Goal: Information Seeking & Learning: Learn about a topic

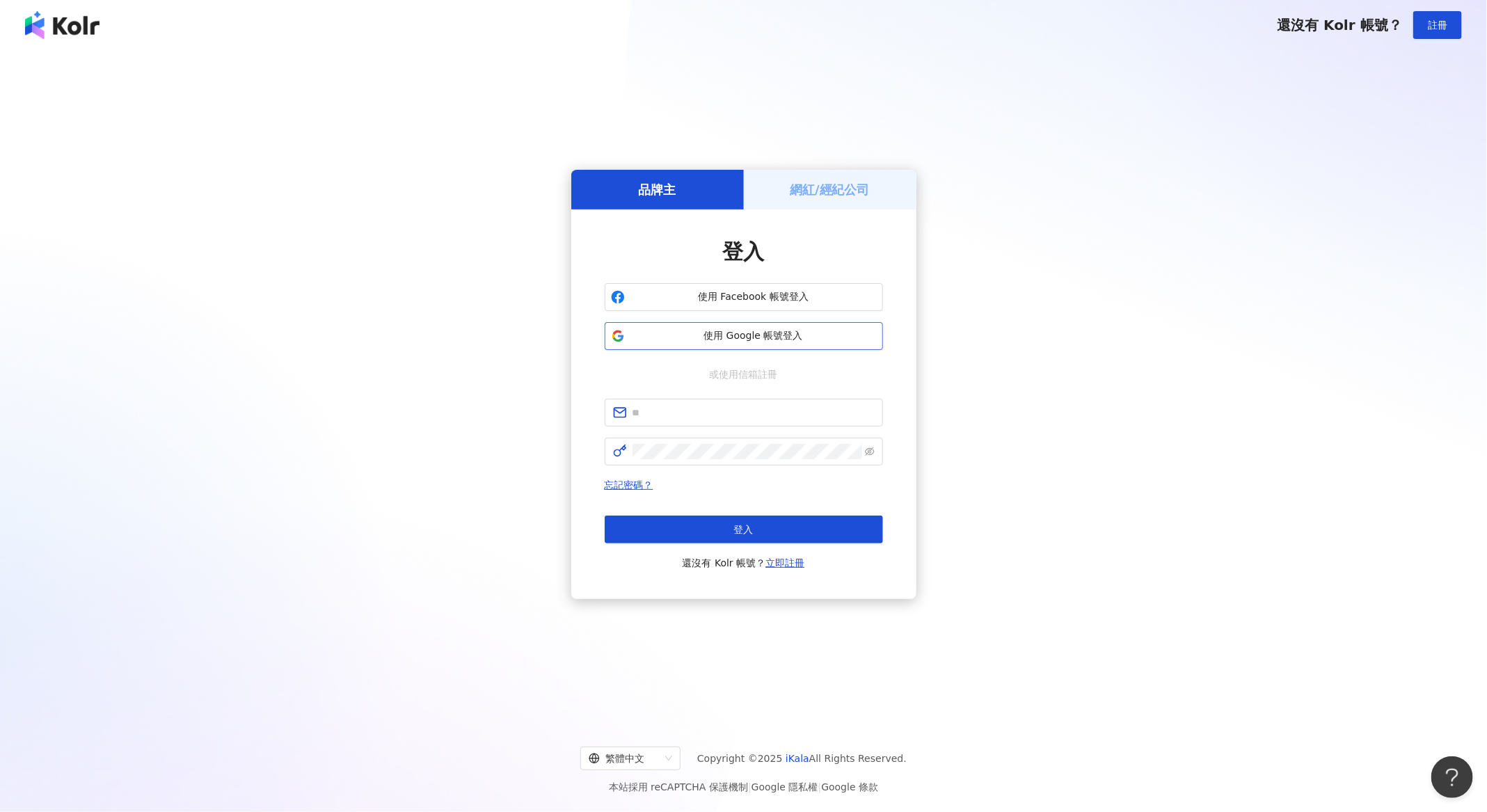
click at [718, 334] on span "使用 Google 帳號登入" at bounding box center [753, 336] width 247 height 14
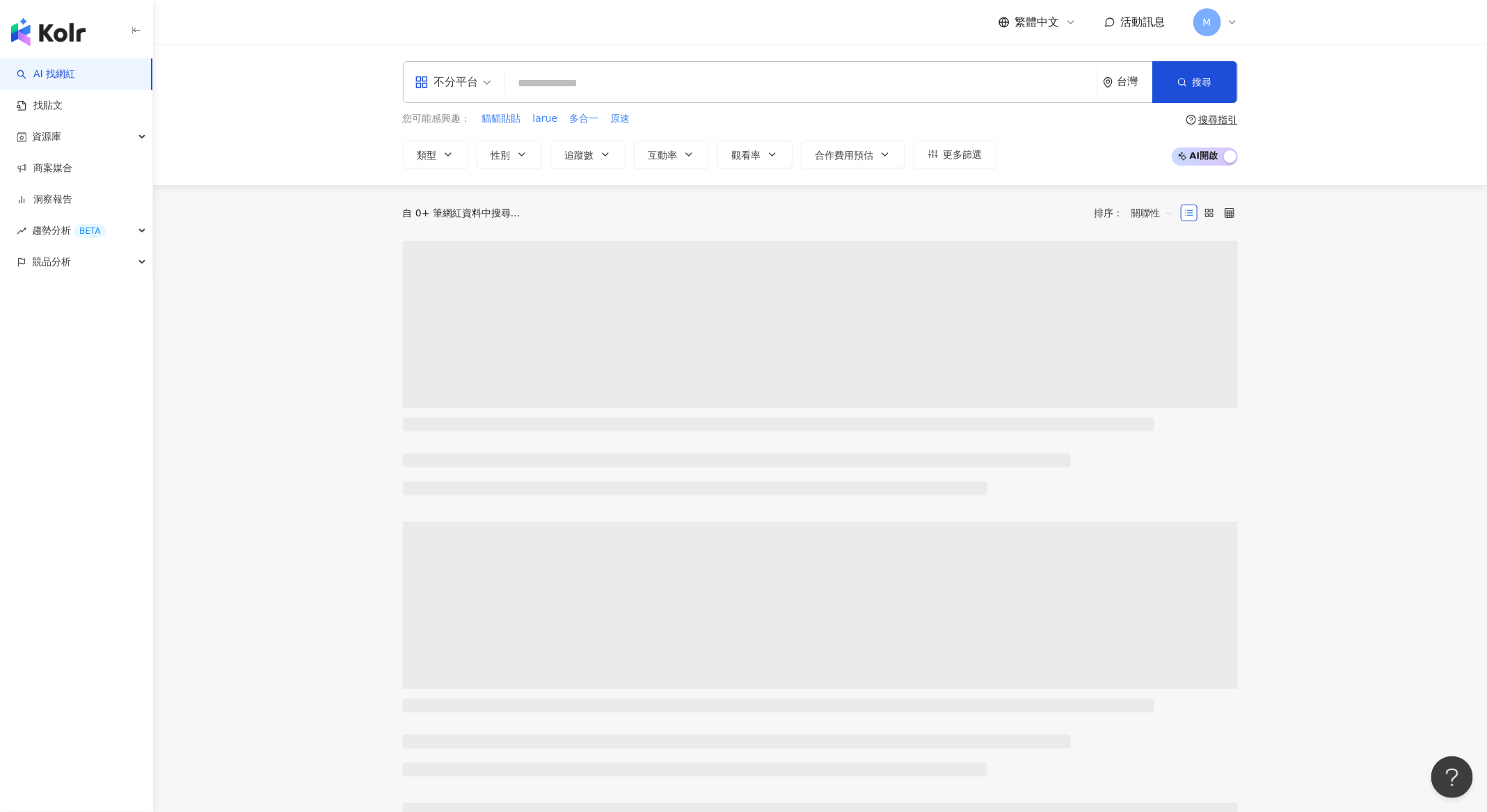
click at [731, 78] on input "search" at bounding box center [801, 83] width 581 height 27
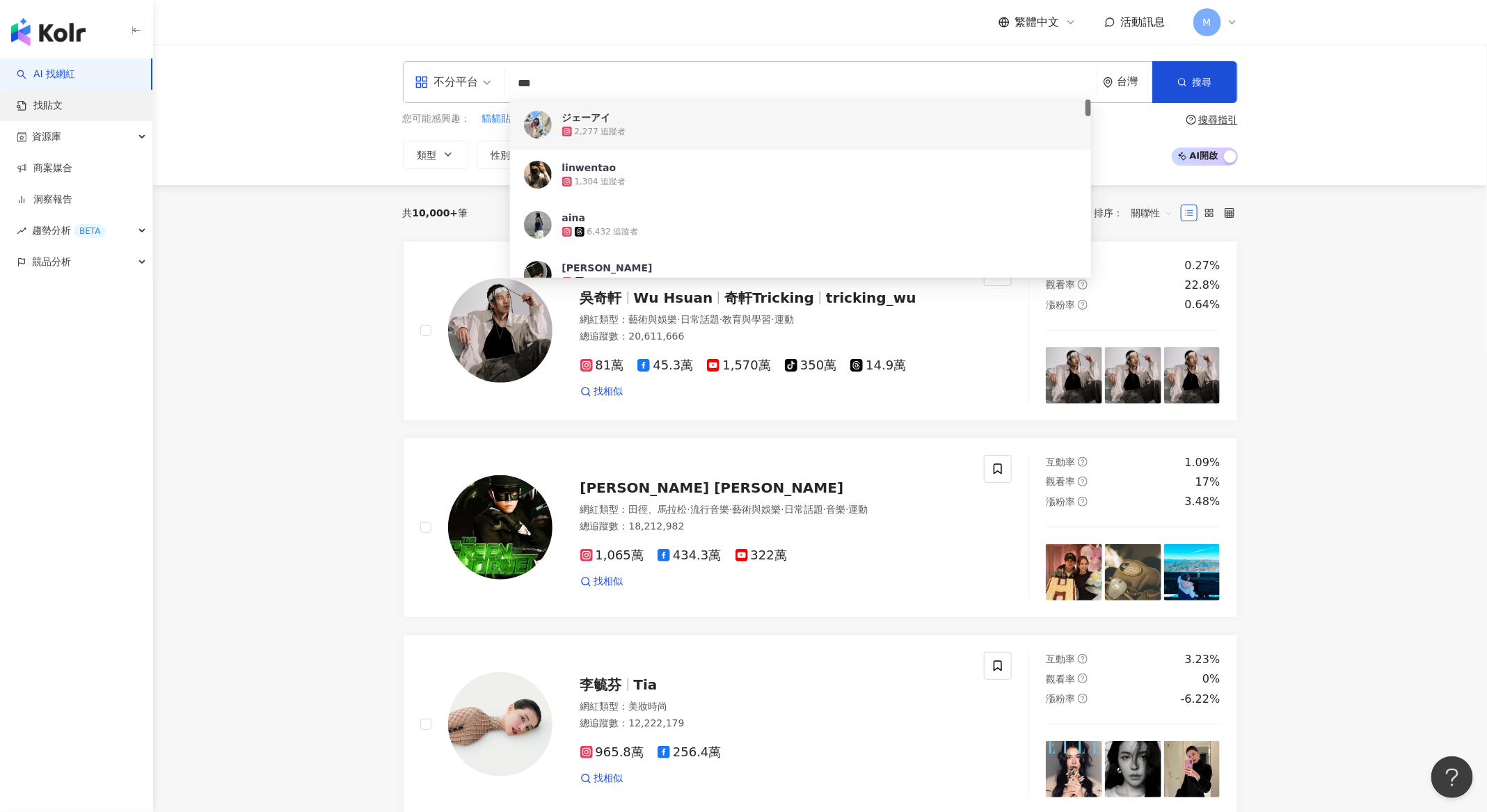
type input "***"
click at [40, 99] on link "找貼文" at bounding box center [40, 106] width 46 height 14
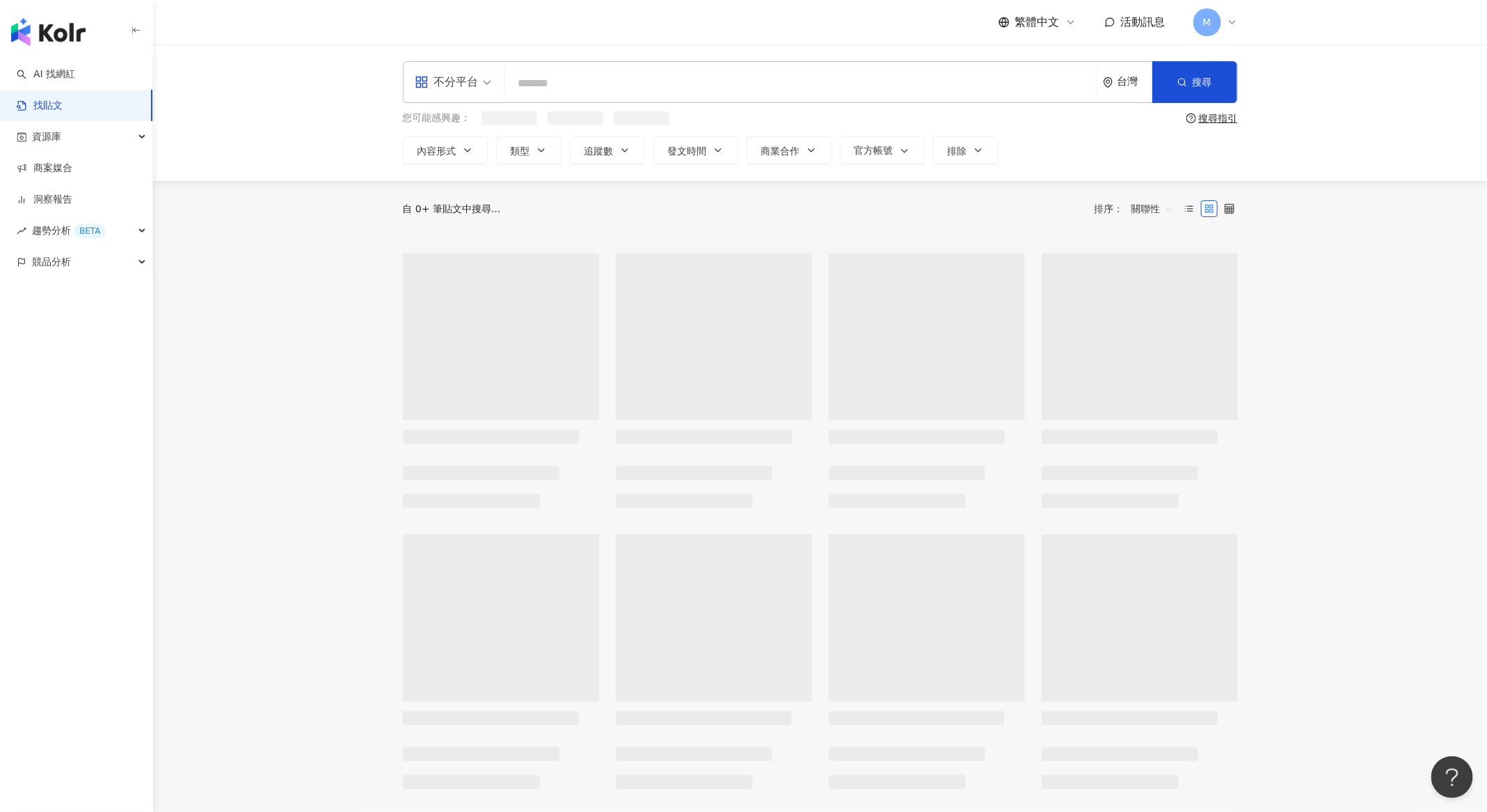
click at [655, 94] on input "search" at bounding box center [801, 83] width 581 height 30
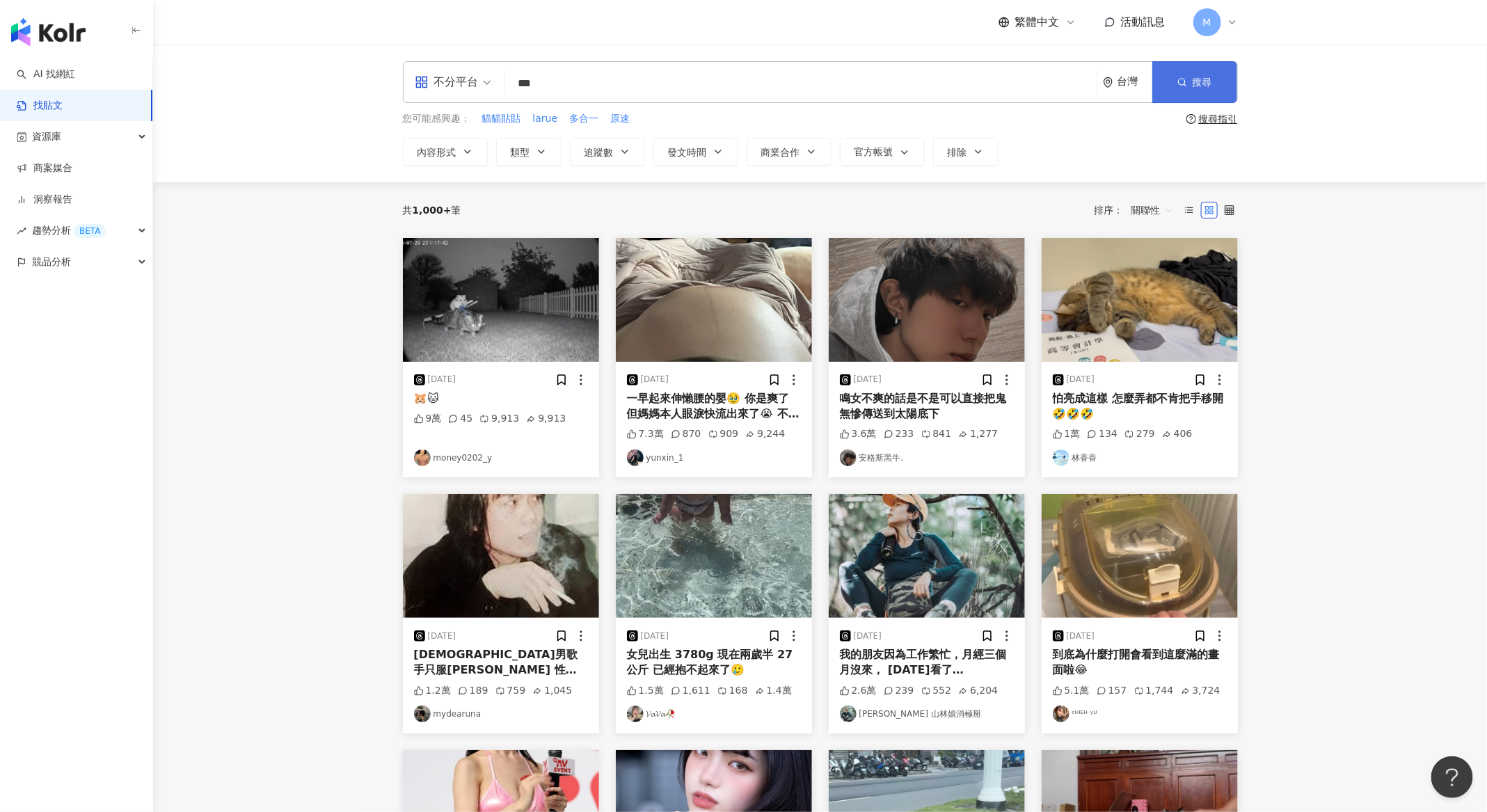
type input "***"
click at [1202, 77] on span "搜尋" at bounding box center [1202, 82] width 20 height 11
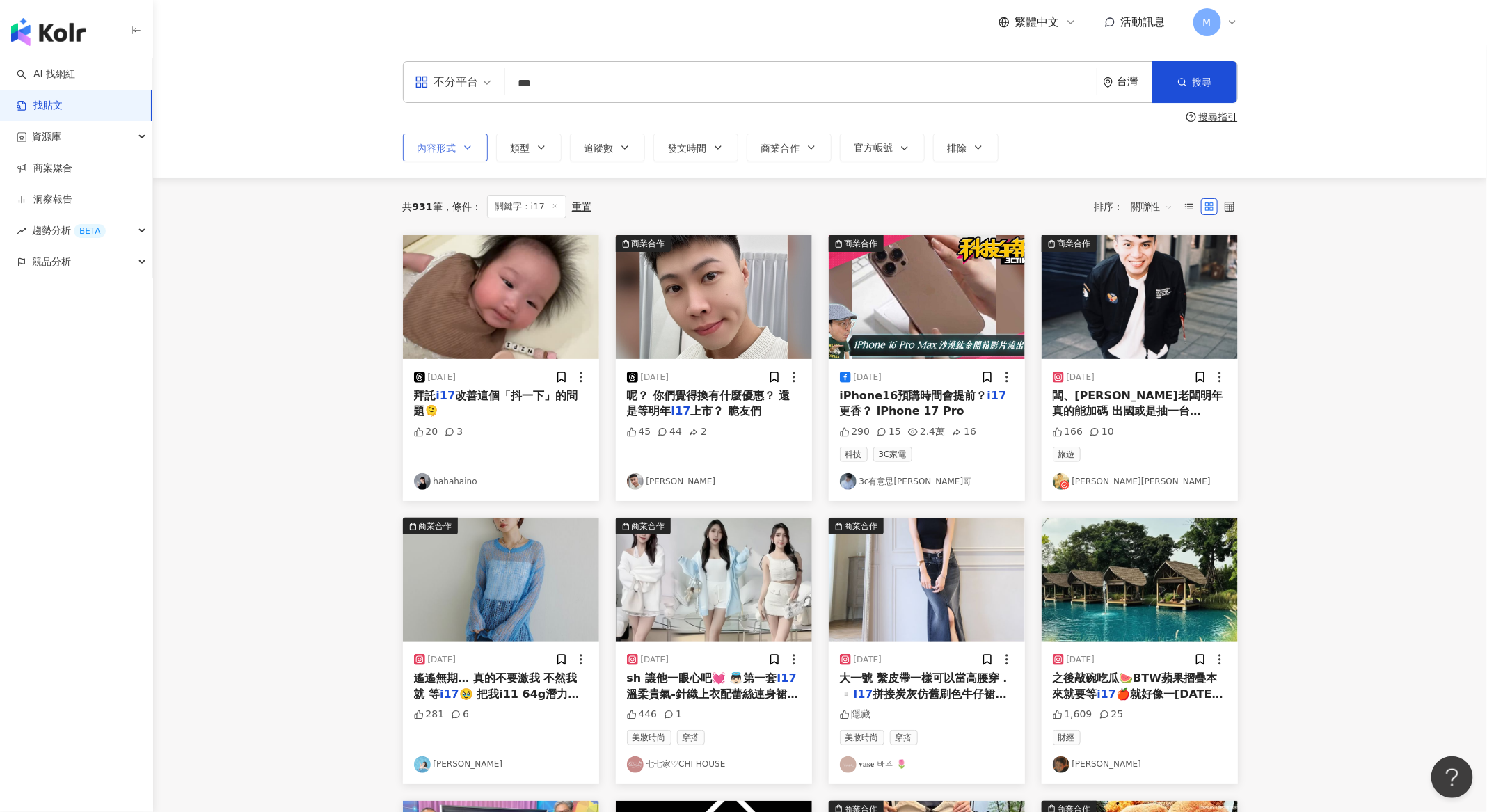
click at [447, 158] on button "內容形式" at bounding box center [445, 148] width 85 height 28
click at [520, 158] on button "類型" at bounding box center [529, 148] width 65 height 28
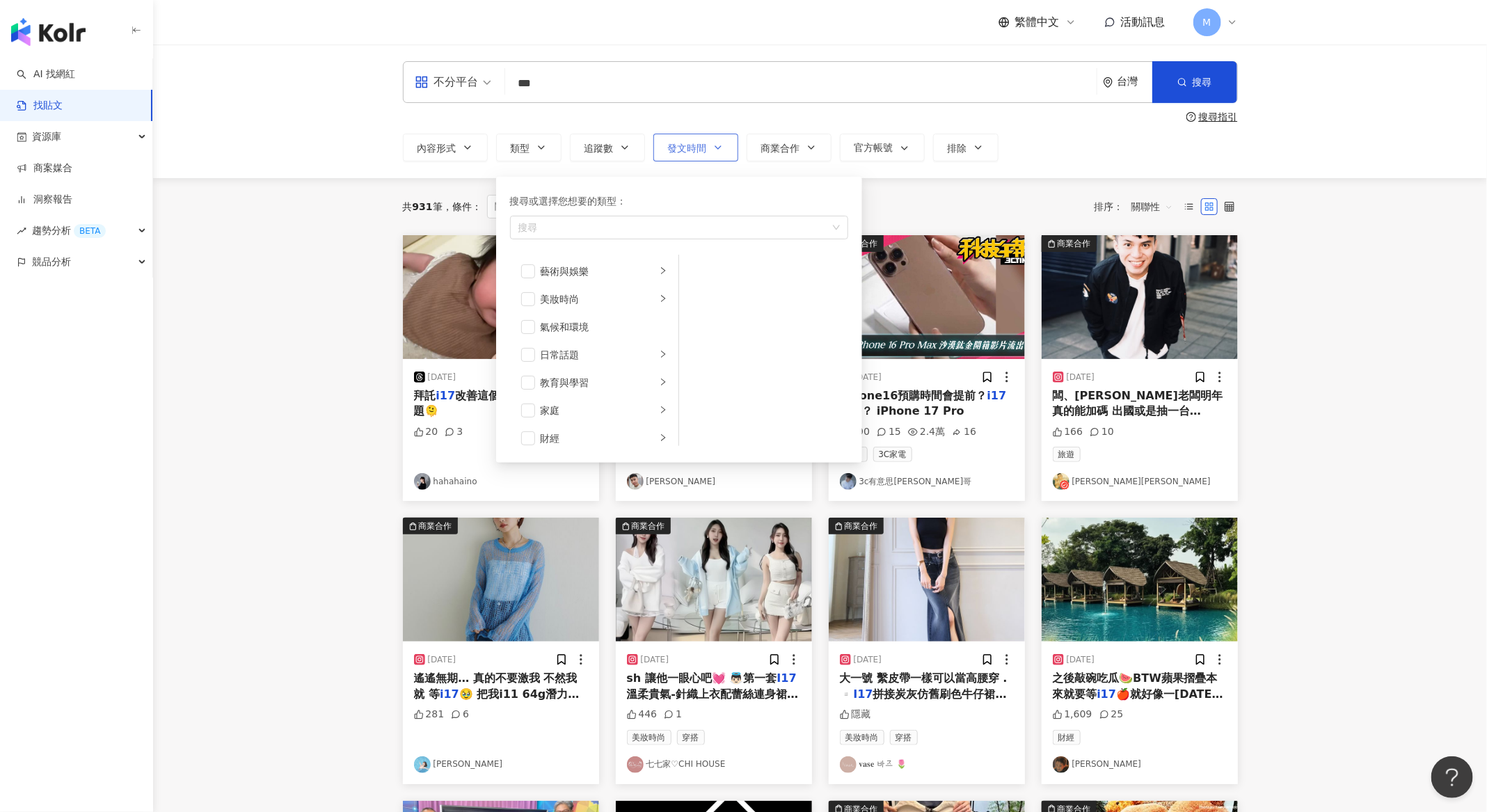
click at [721, 153] on button "發文時間" at bounding box center [696, 148] width 85 height 28
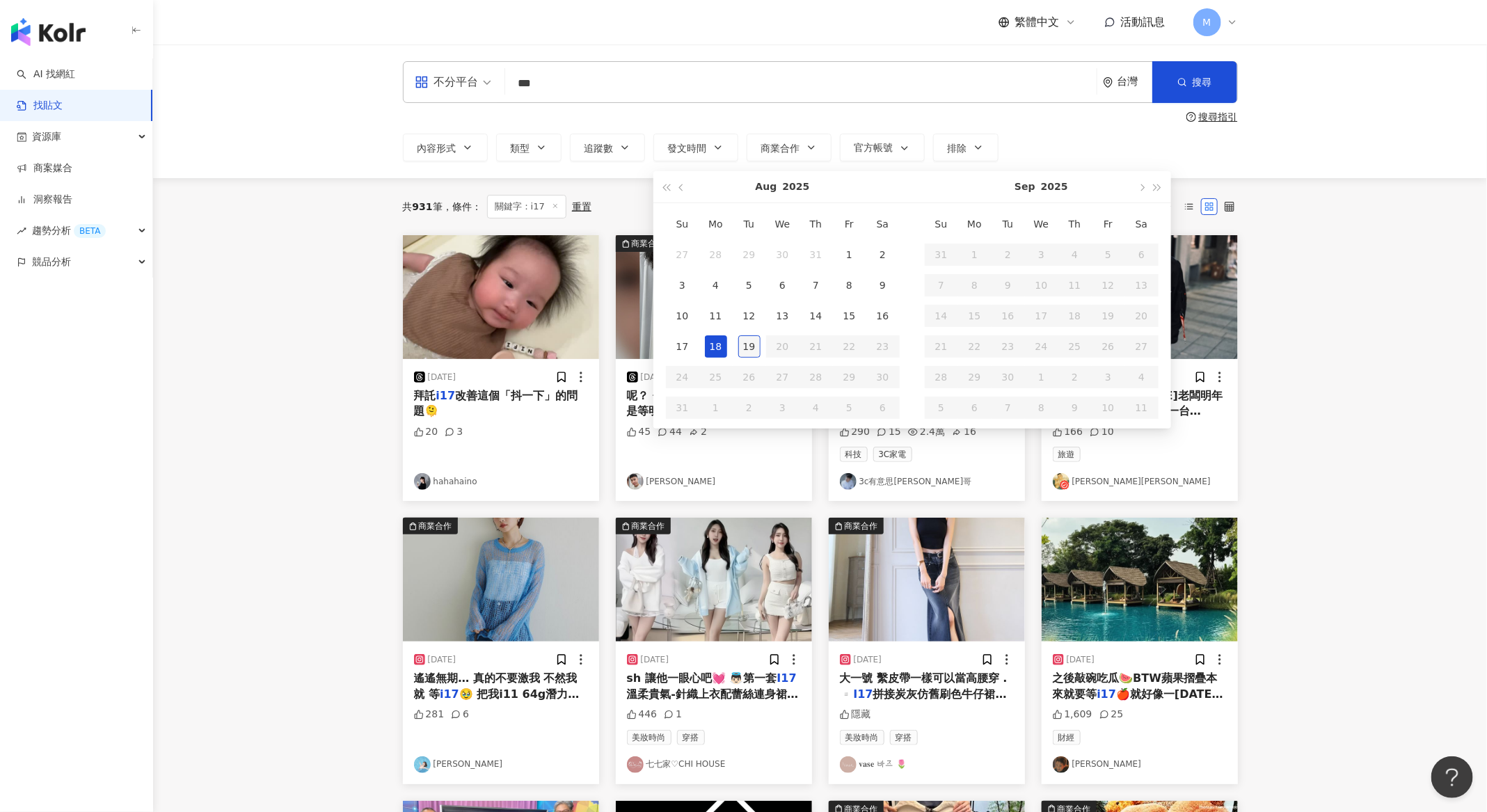
type input "**********"
click at [738, 349] on div "19" at bounding box center [749, 346] width 22 height 22
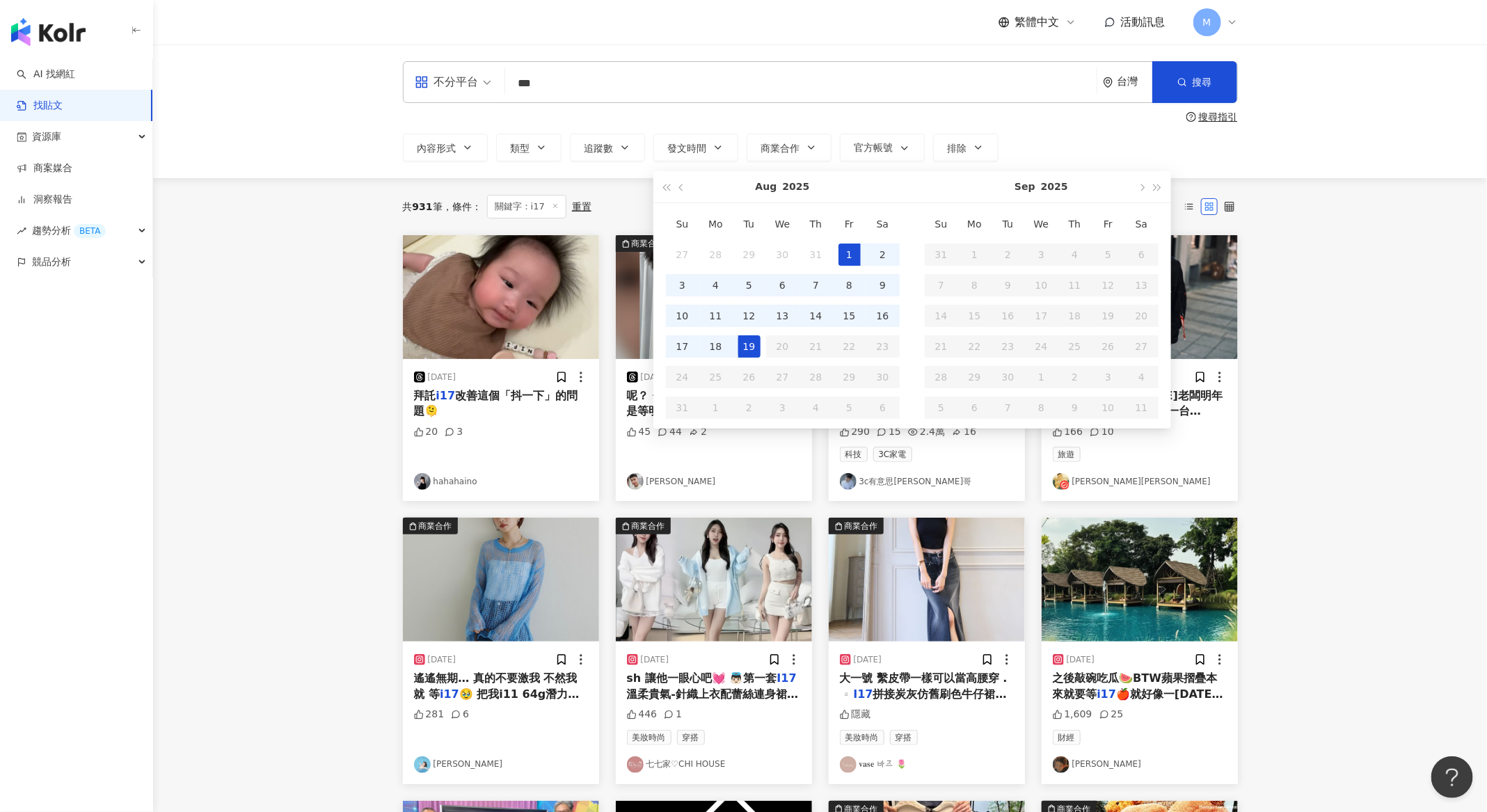
type input "**********"
click at [849, 251] on div "1" at bounding box center [849, 254] width 22 height 22
type input "**********"
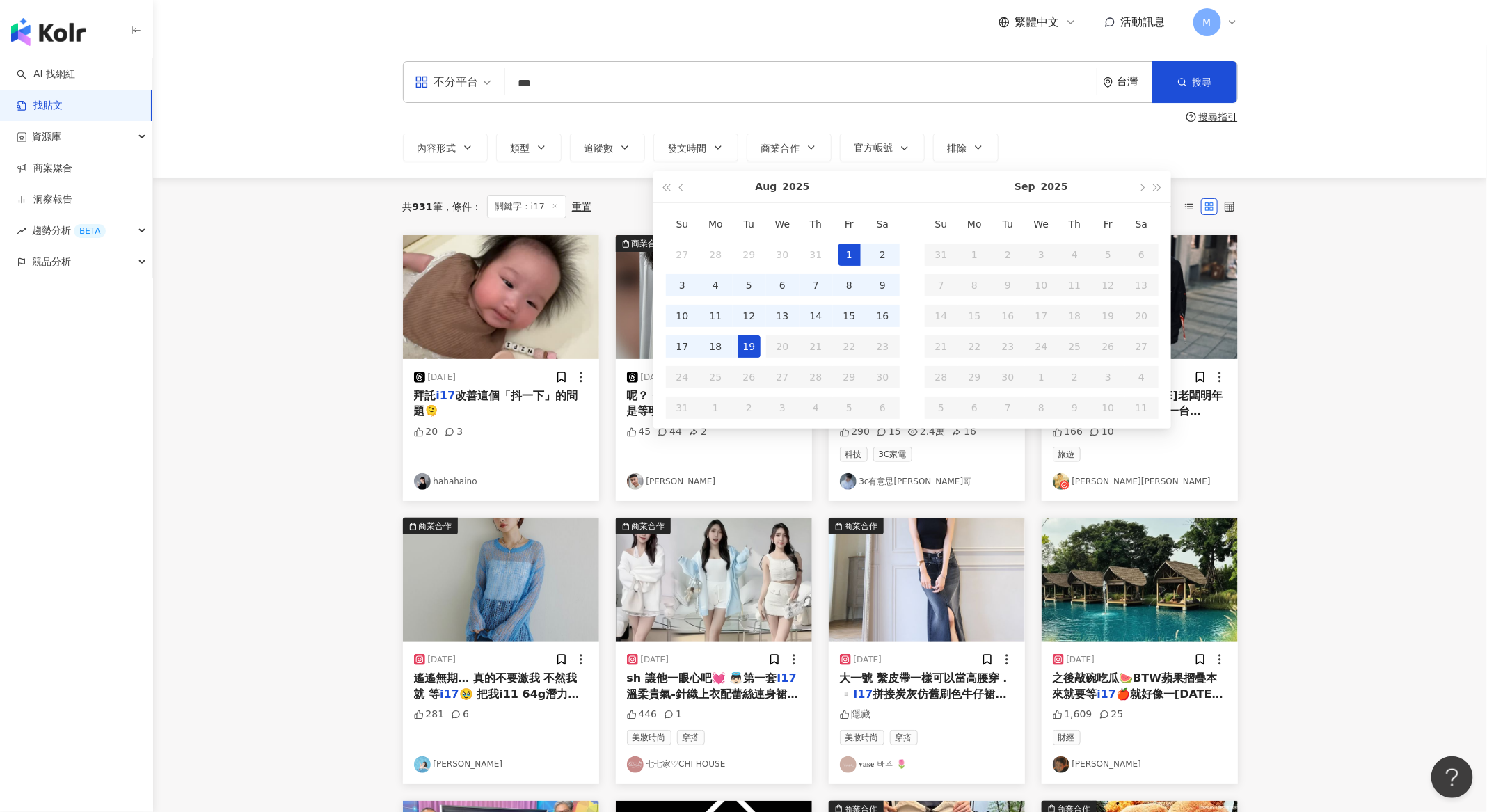
type input "**********"
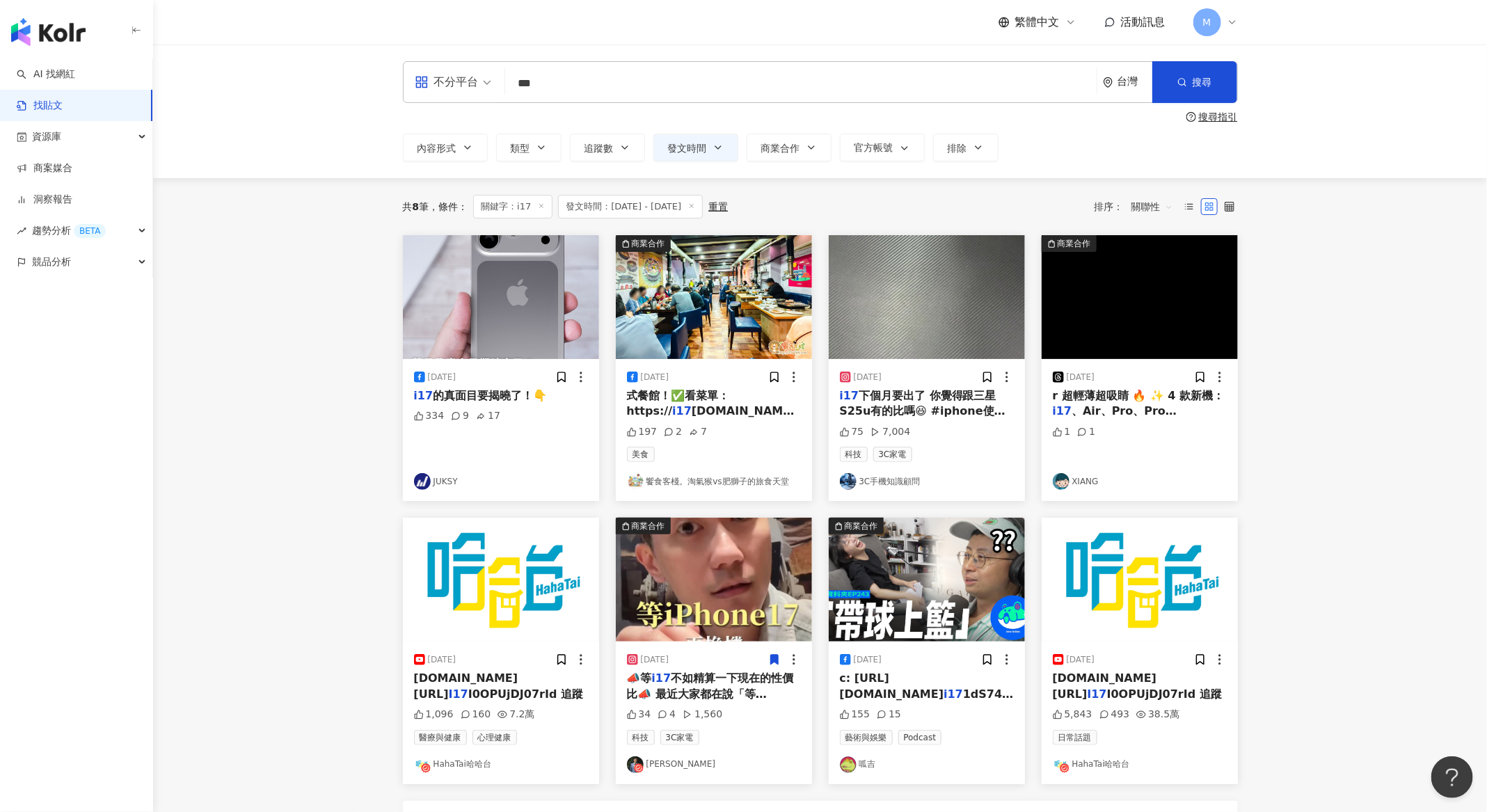
click at [557, 409] on div "334 9 17" at bounding box center [501, 437] width 174 height 56
click at [661, 148] on button "發文時間" at bounding box center [696, 148] width 85 height 28
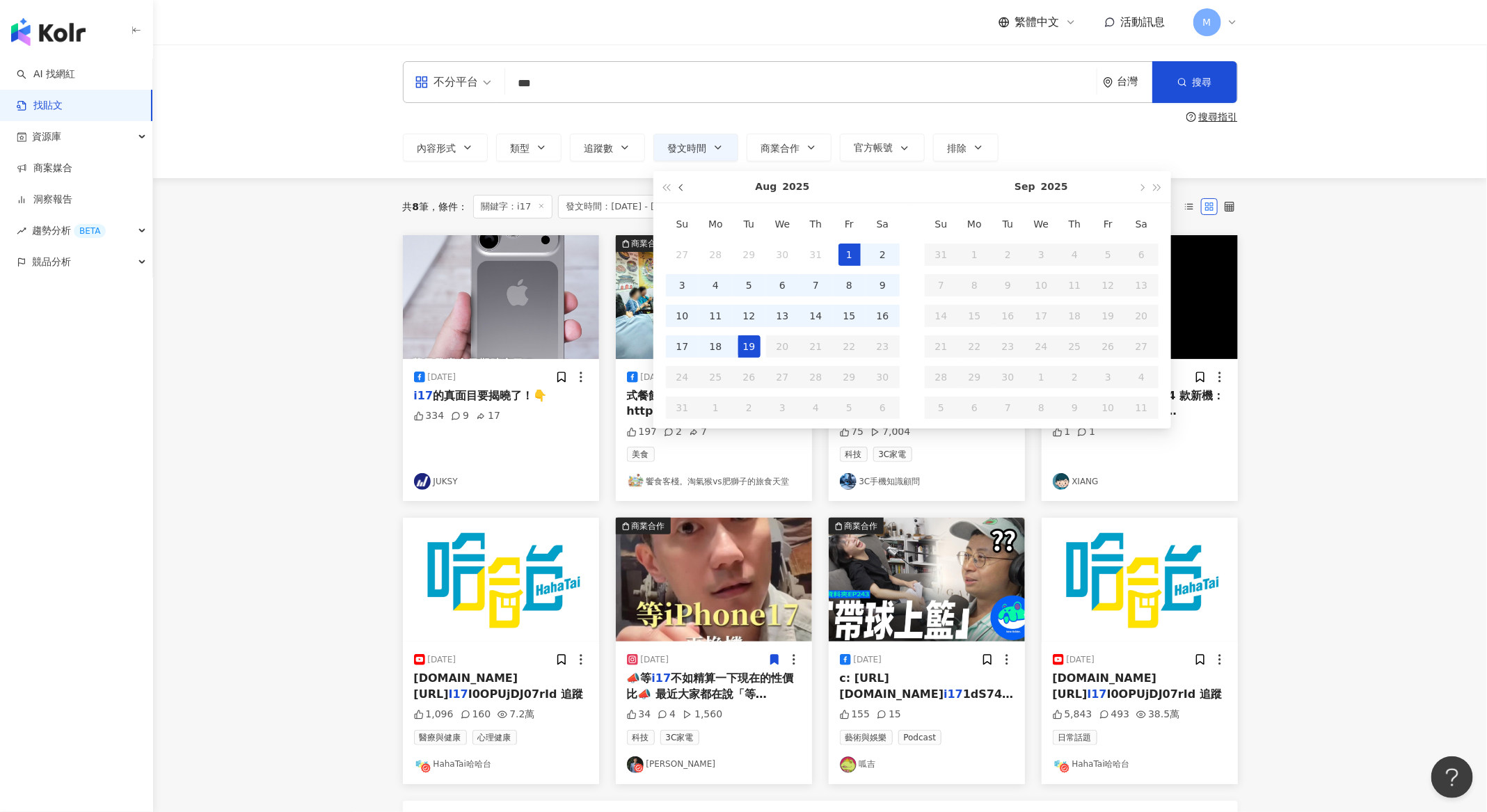
click at [677, 185] on button "button" at bounding box center [682, 186] width 15 height 31
type input "**********"
click at [744, 248] on div "1" at bounding box center [749, 254] width 22 height 22
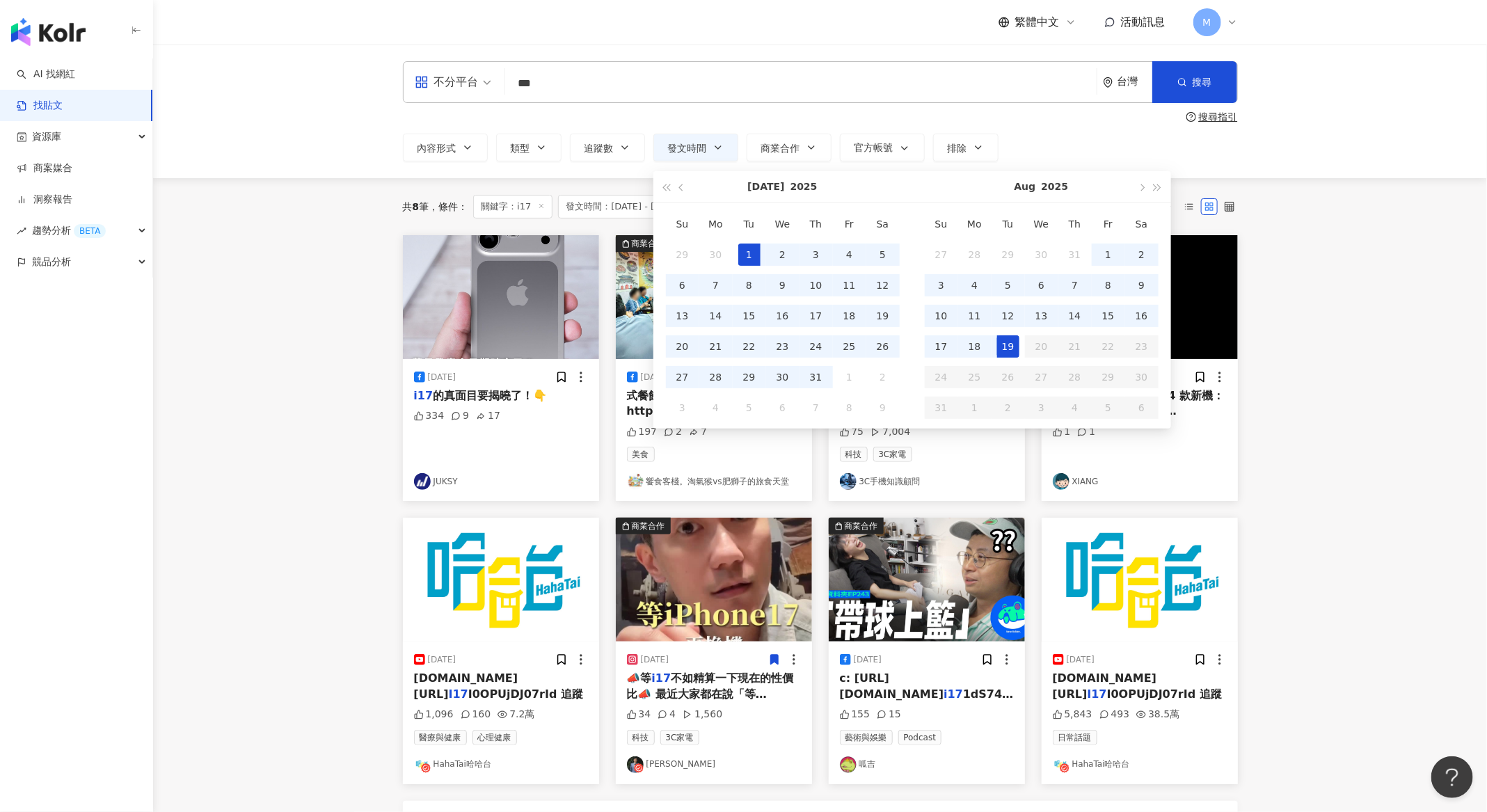
click at [1012, 346] on div "19" at bounding box center [1008, 346] width 22 height 22
type input "**********"
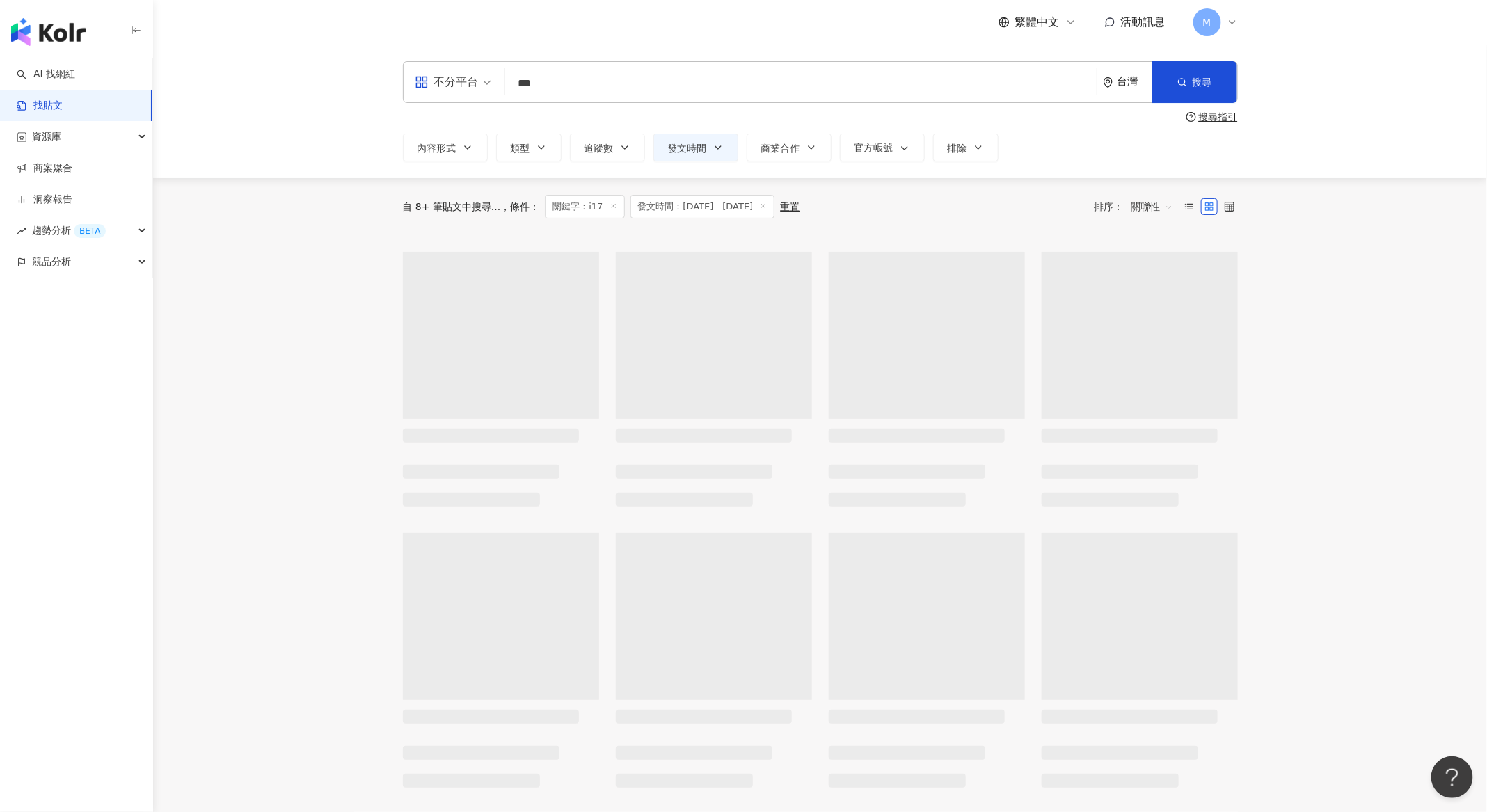
type input "**********"
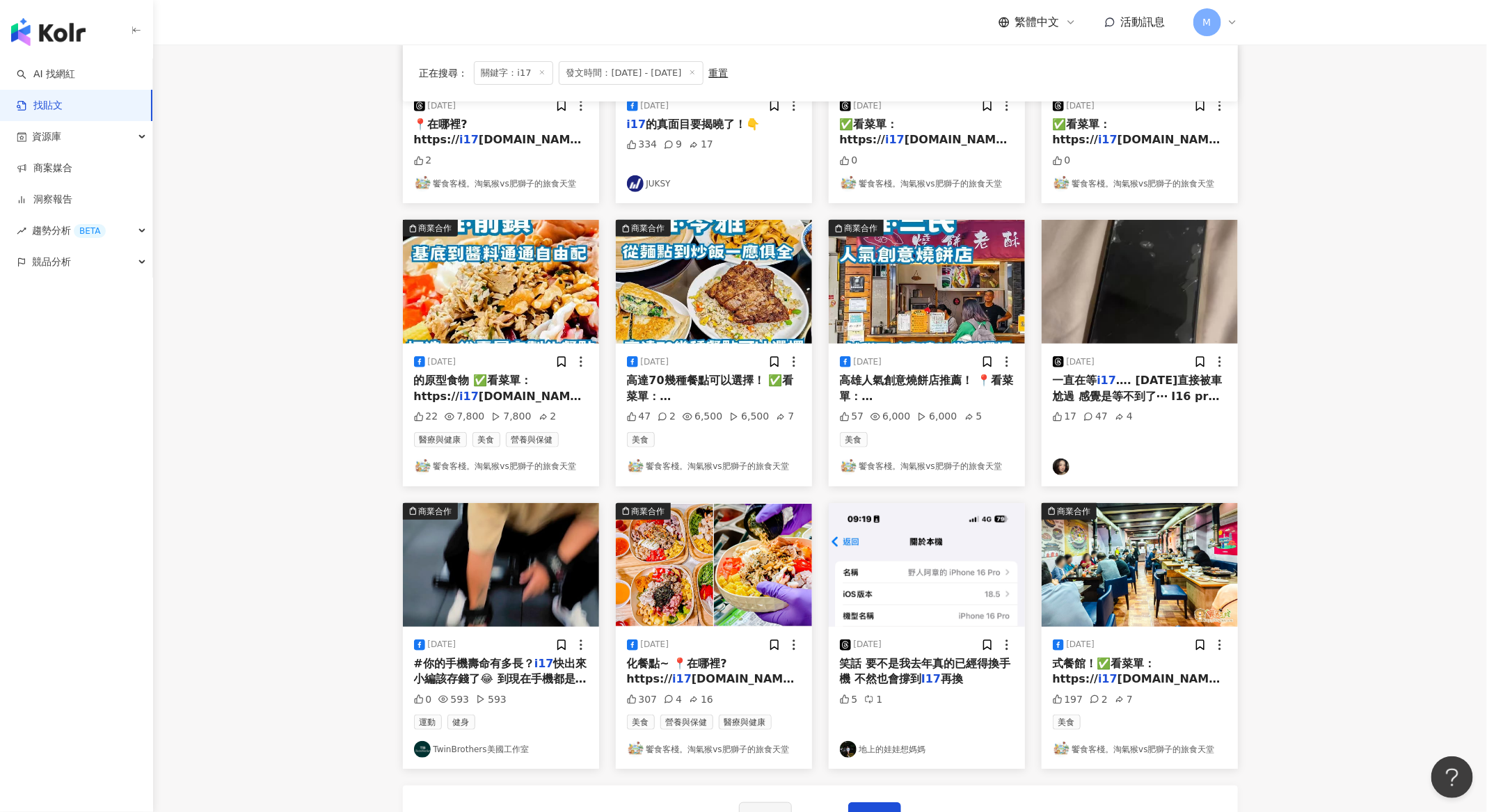
scroll to position [18, 0]
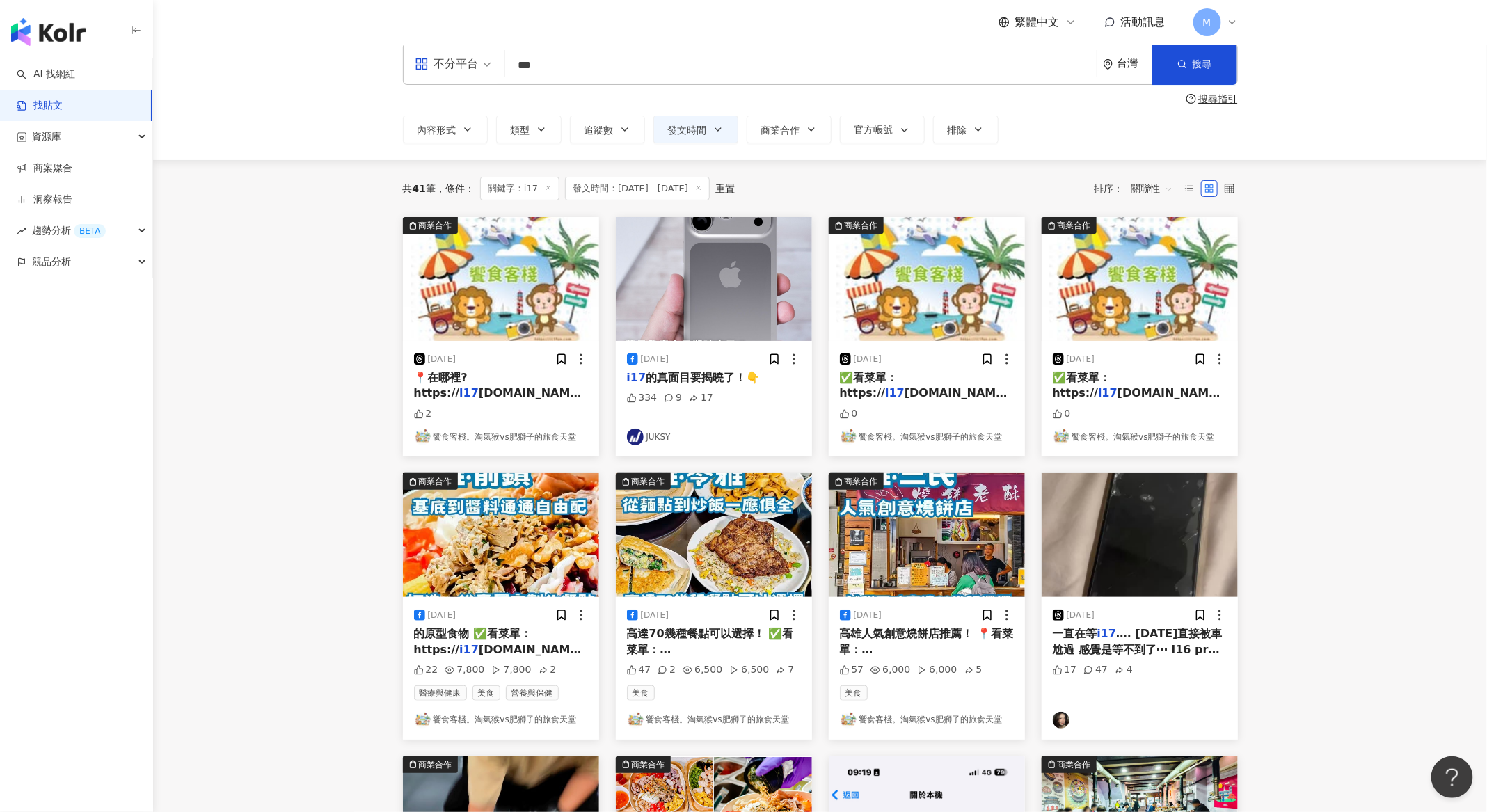
click at [547, 68] on input "***" at bounding box center [801, 65] width 581 height 30
type input "***"
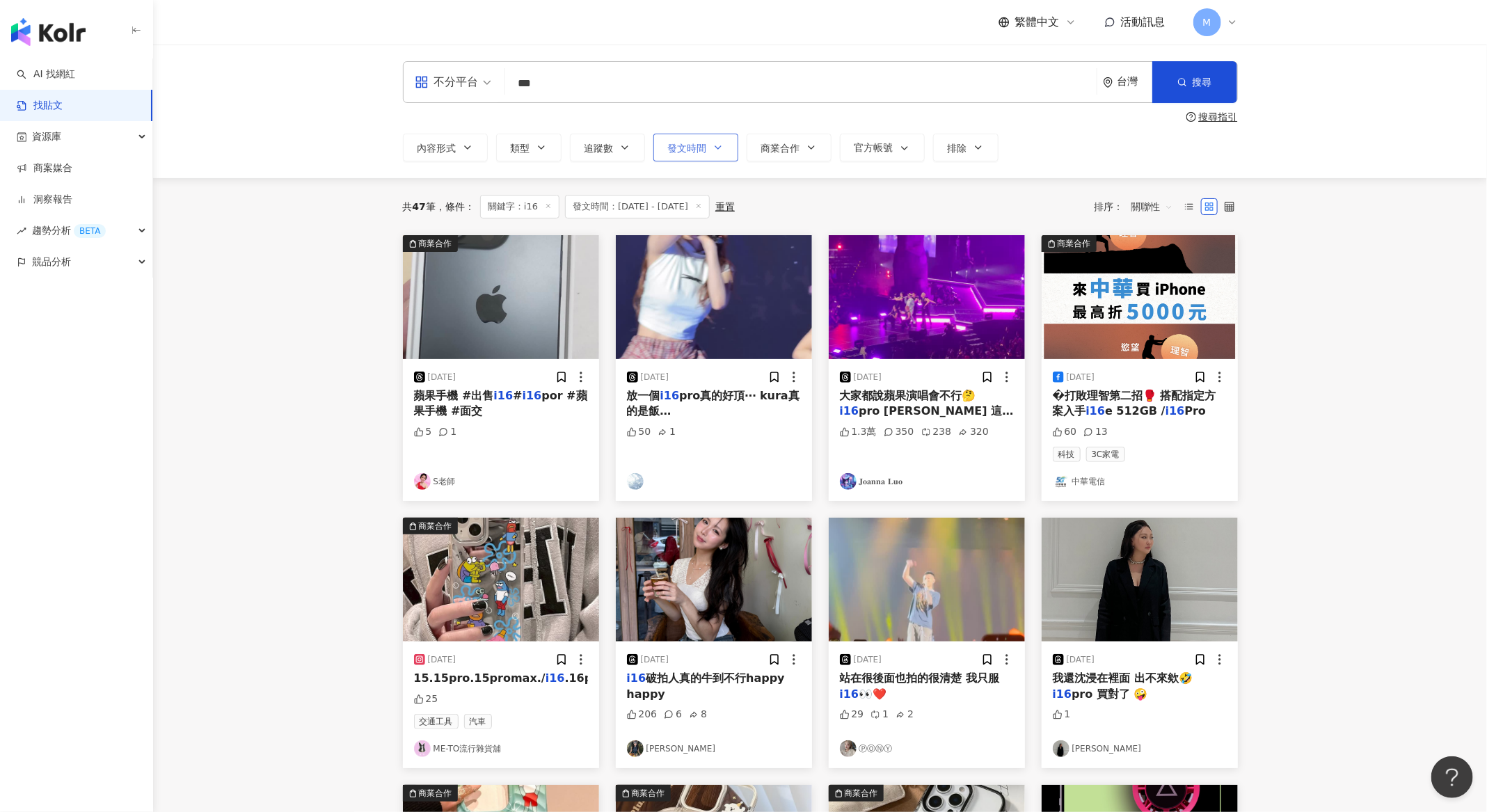
click at [709, 150] on button "發文時間" at bounding box center [696, 148] width 85 height 28
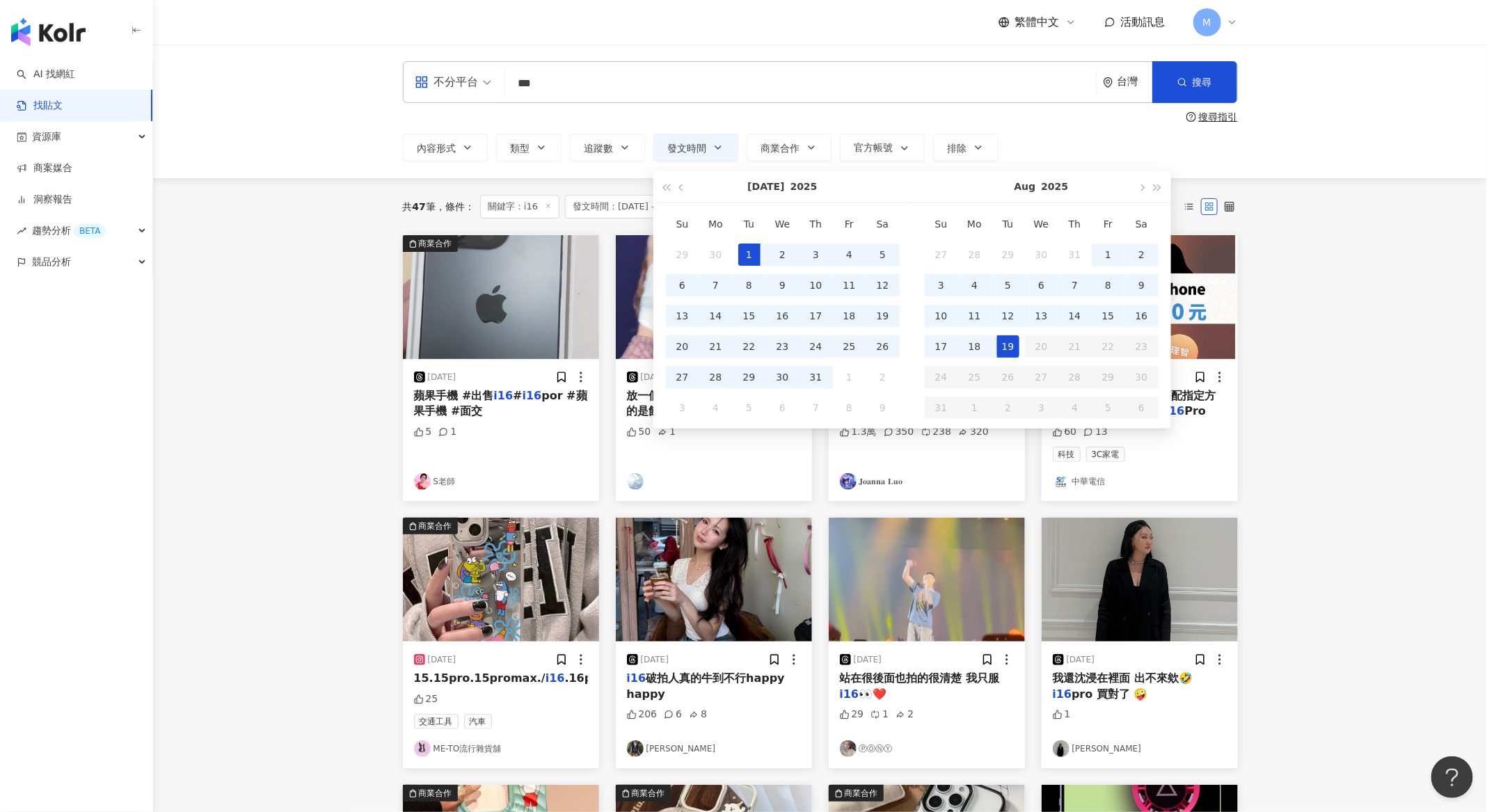
type input "**********"
click at [1145, 188] on button "button" at bounding box center [1142, 186] width 15 height 31
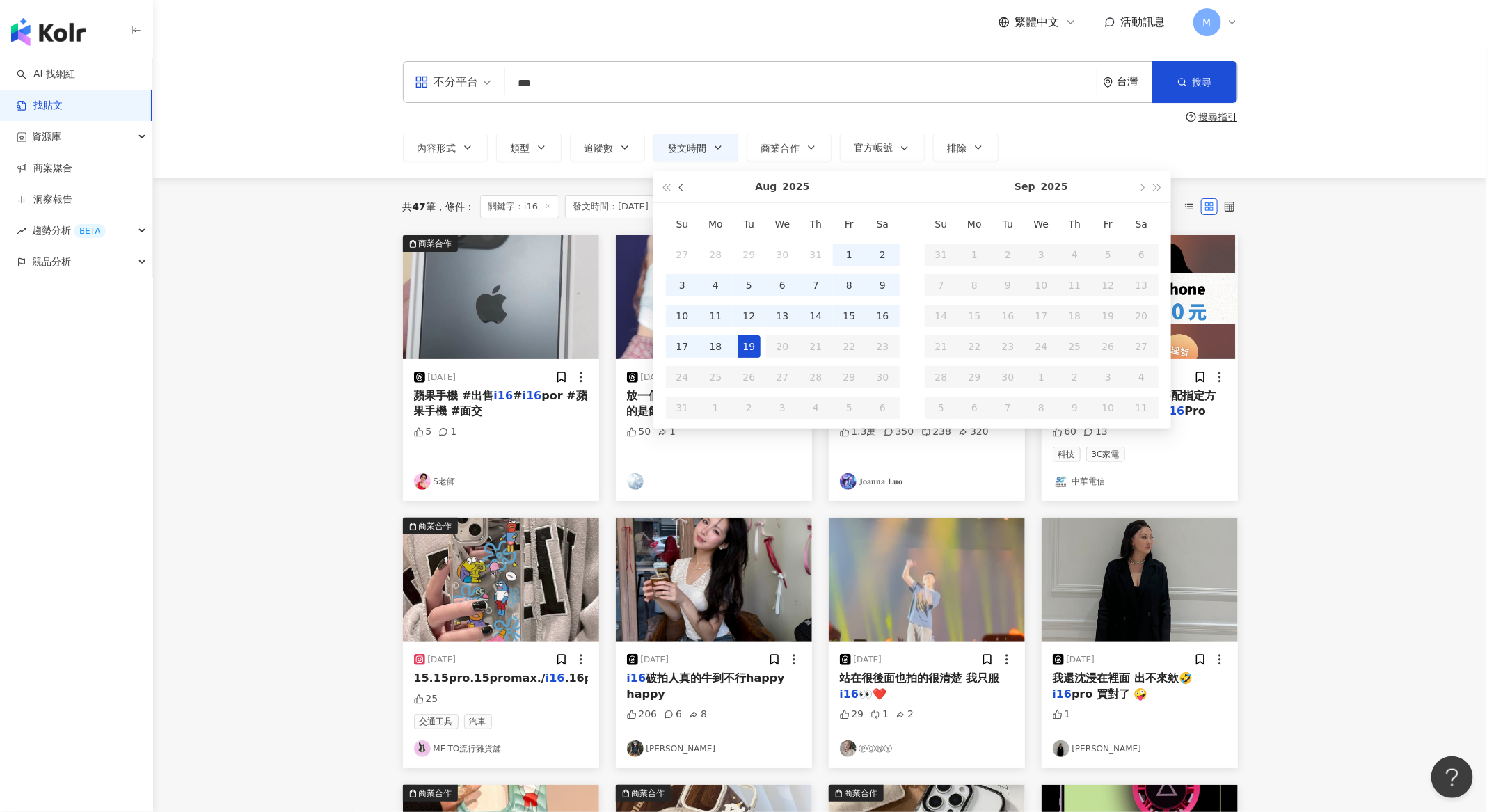
click at [677, 189] on button "button" at bounding box center [682, 186] width 15 height 31
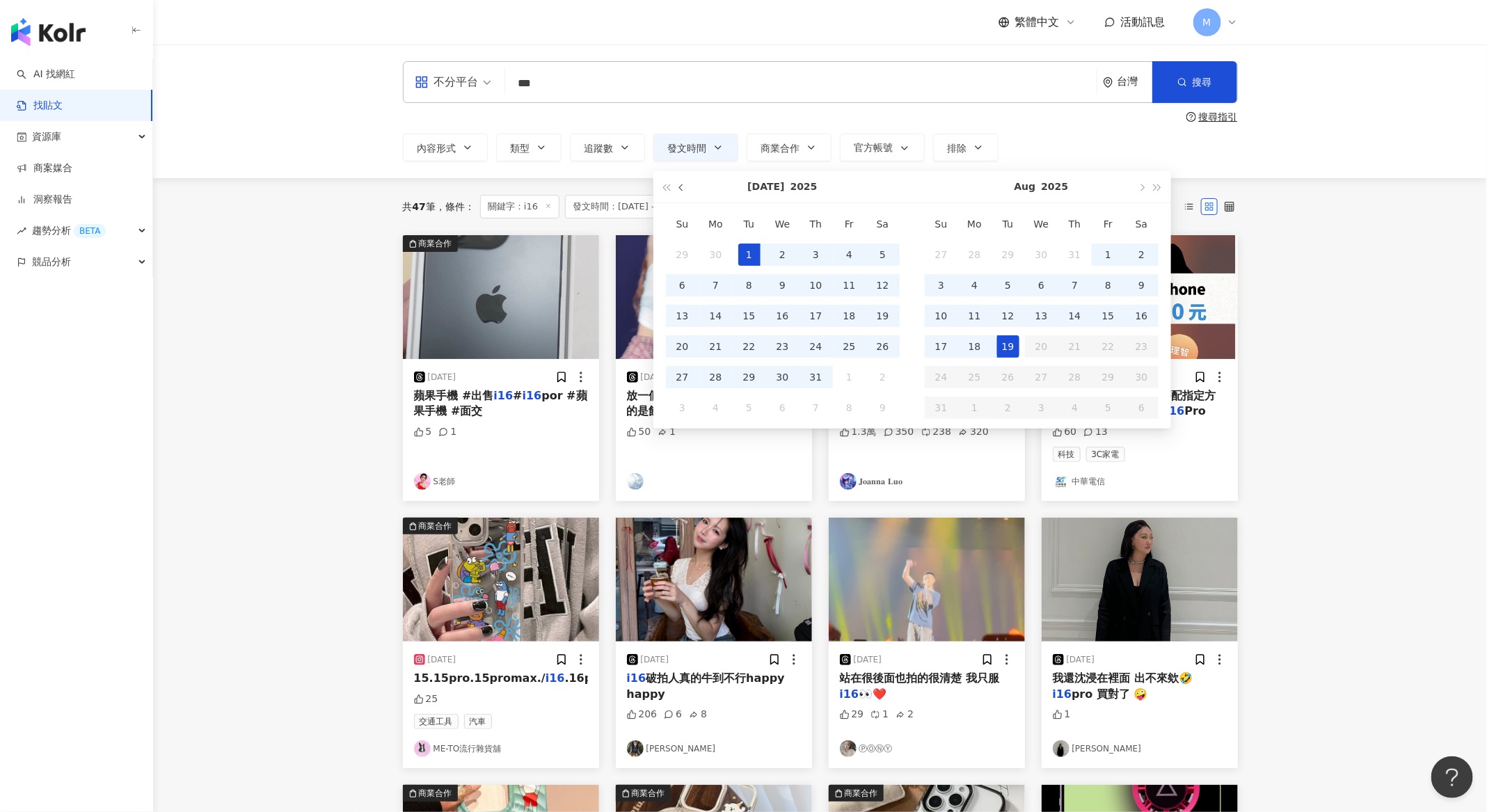
click at [677, 189] on button "button" at bounding box center [682, 186] width 15 height 31
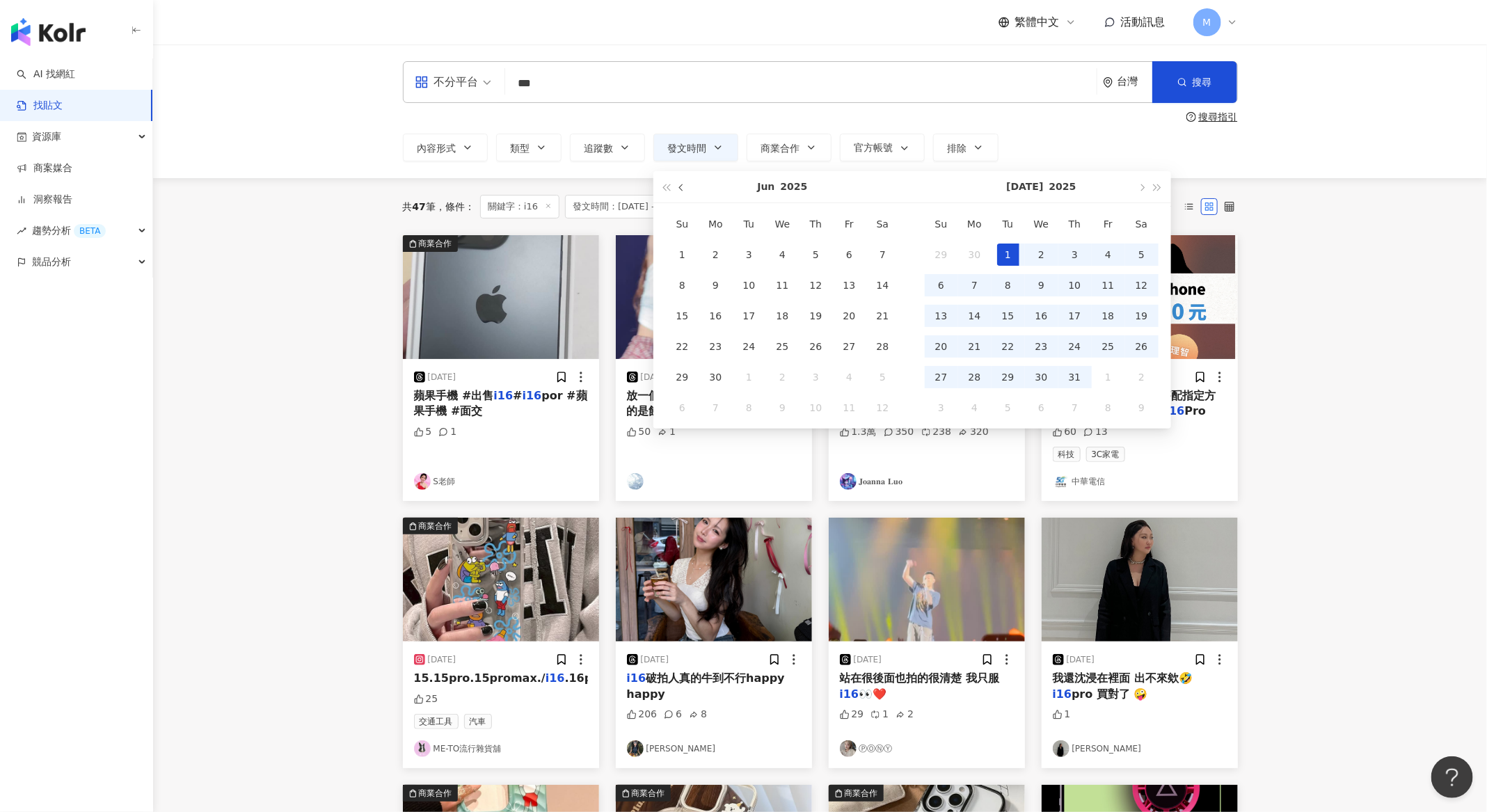
click at [677, 189] on button "button" at bounding box center [682, 186] width 15 height 31
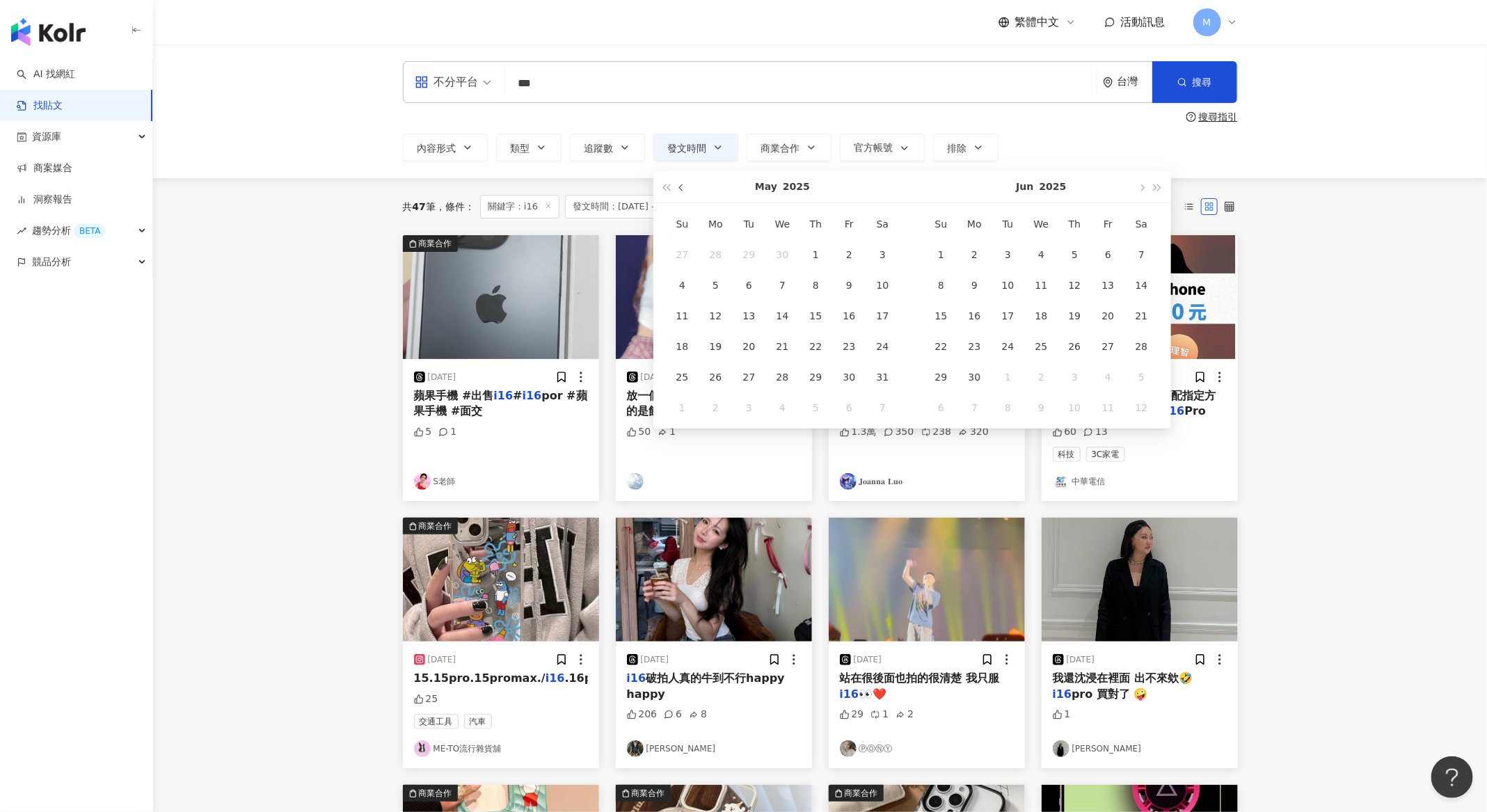
click at [677, 189] on button "button" at bounding box center [682, 186] width 15 height 31
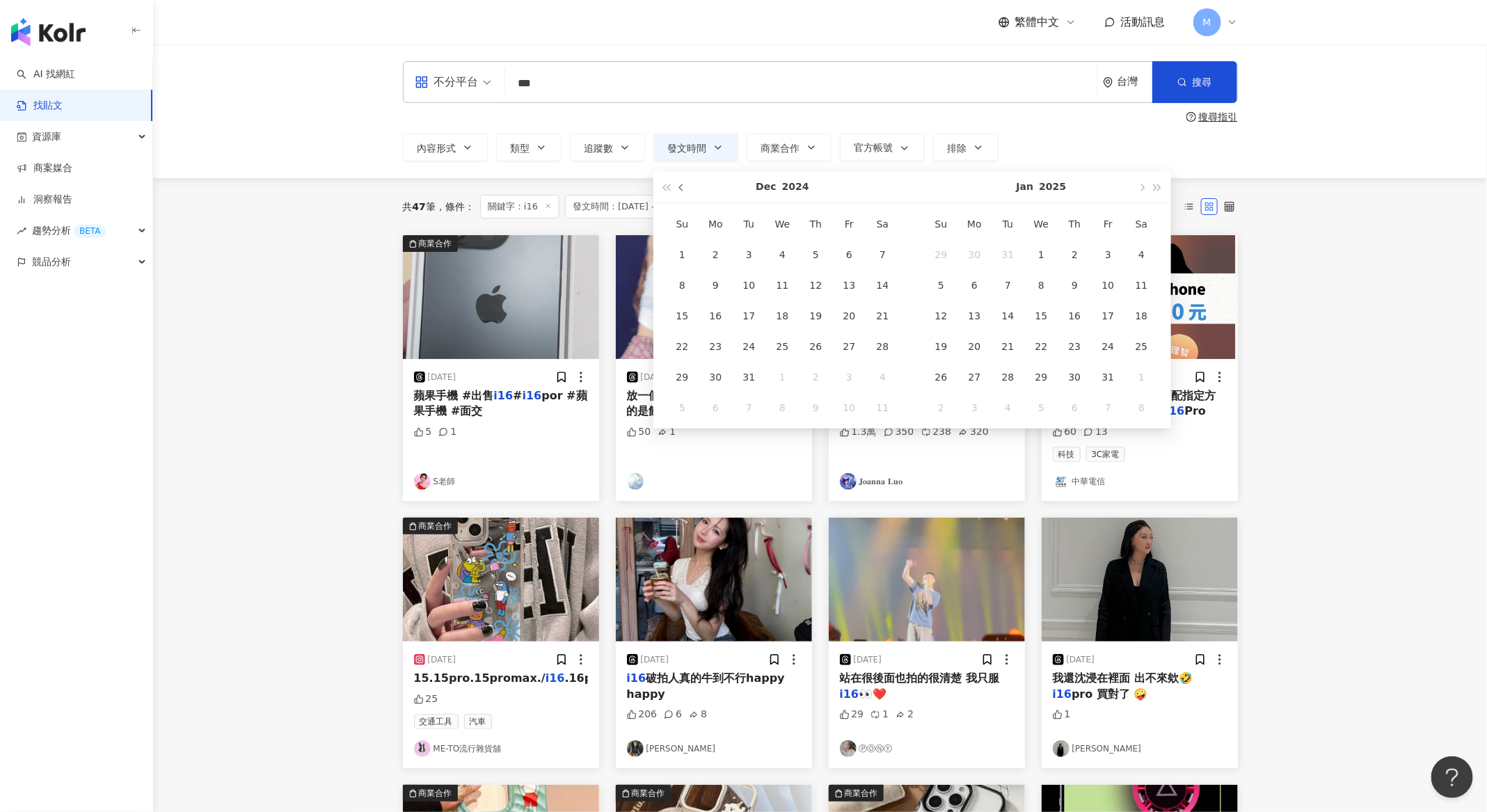
click at [677, 189] on button "button" at bounding box center [682, 186] width 15 height 31
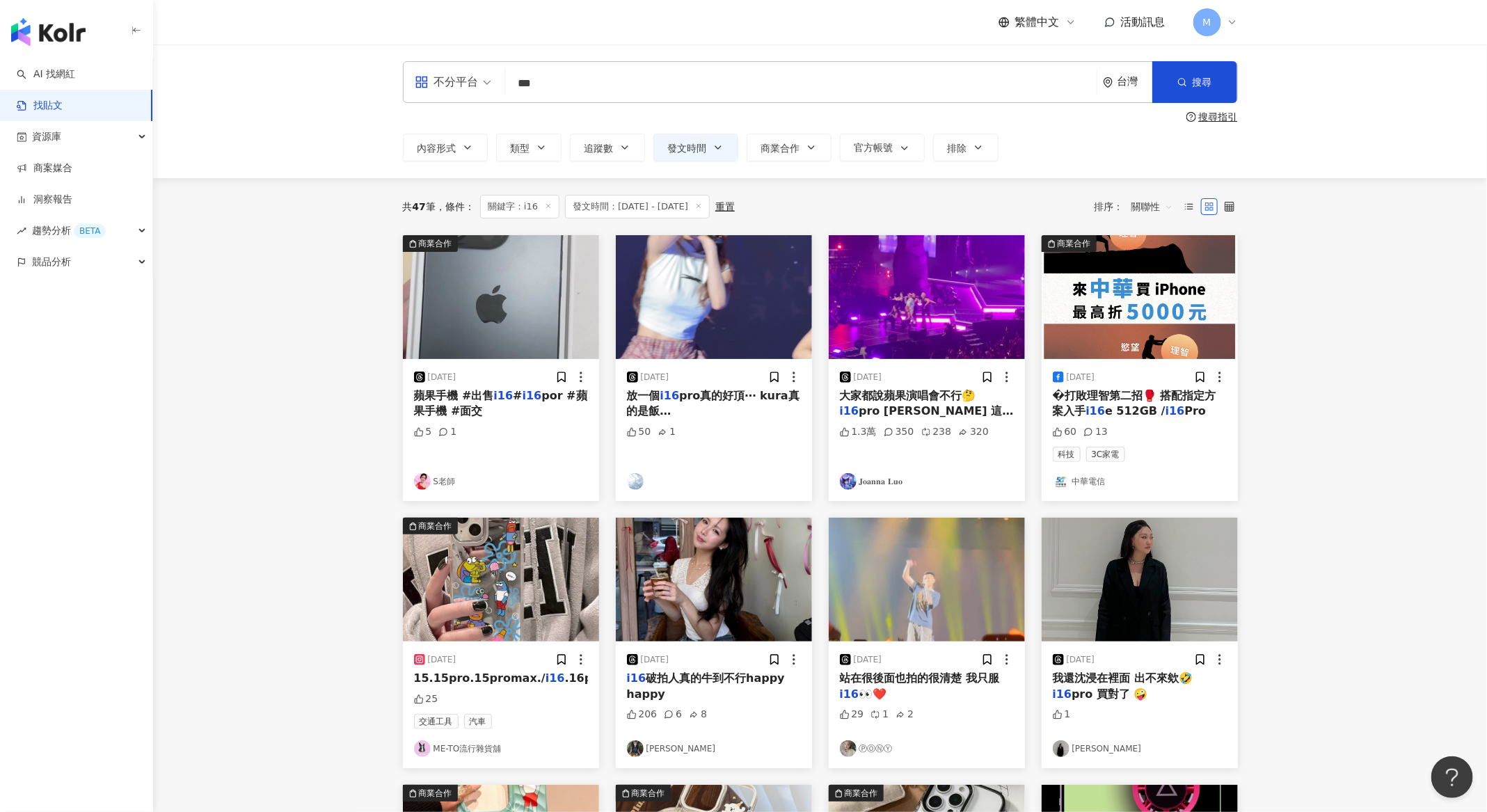
click at [702, 203] on icon at bounding box center [698, 205] width 7 height 7
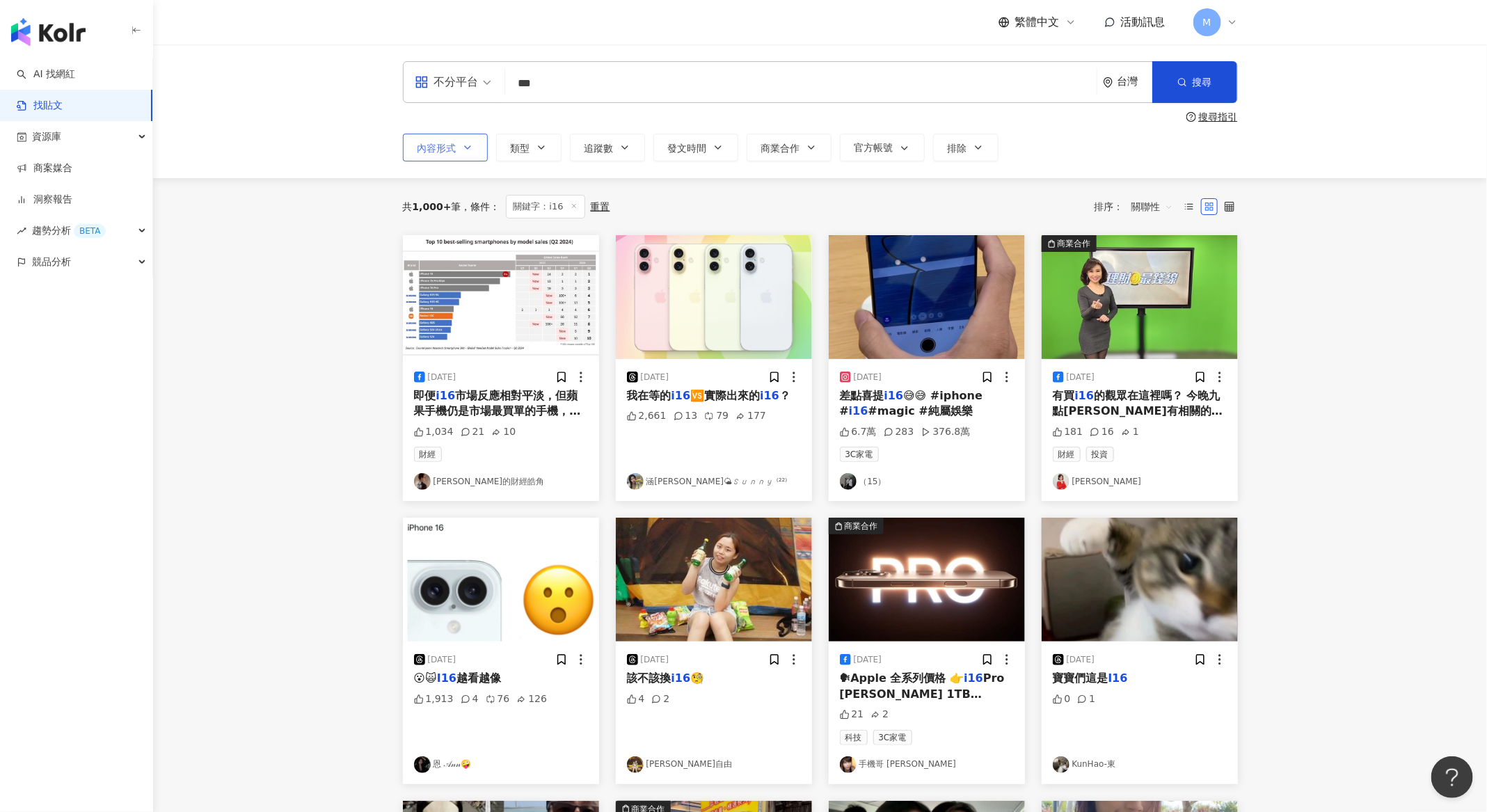
click at [435, 142] on span "內容形式" at bounding box center [437, 148] width 39 height 11
click at [497, 142] on button "類型" at bounding box center [529, 148] width 65 height 28
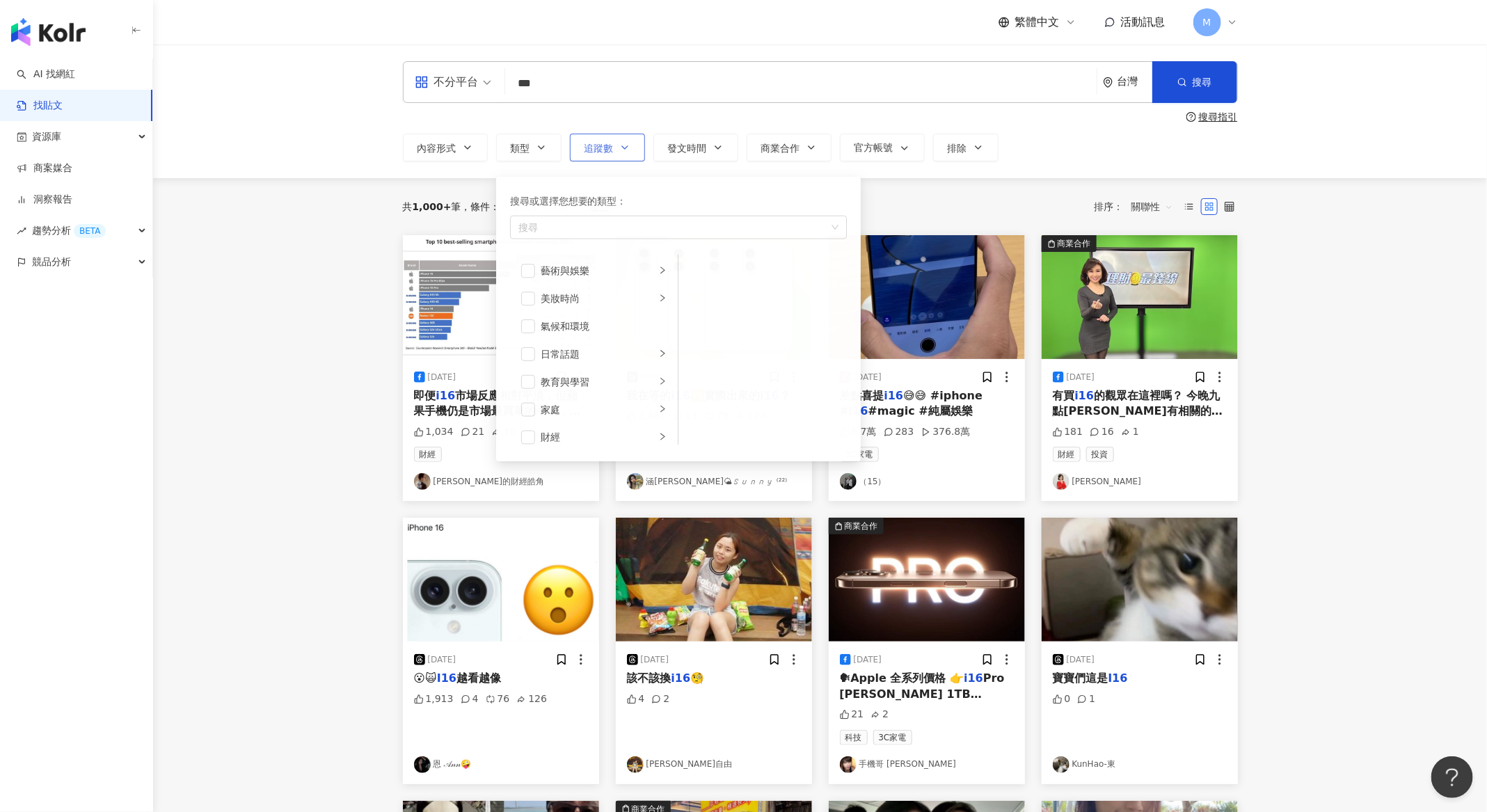
click at [616, 142] on button "追蹤數" at bounding box center [607, 148] width 75 height 28
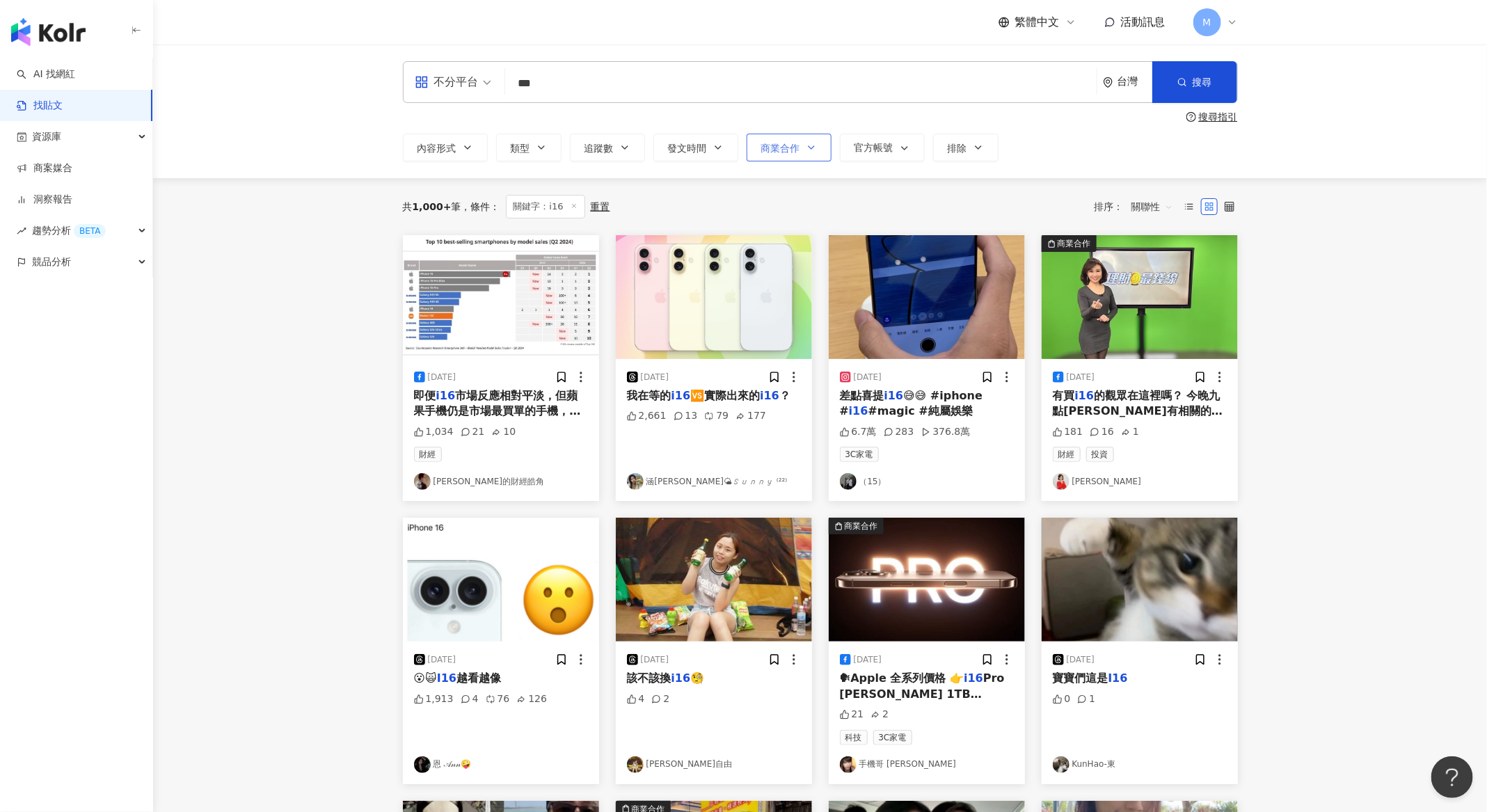
click at [781, 149] on span "商業合作" at bounding box center [780, 148] width 39 height 11
click at [973, 142] on icon "button" at bounding box center [978, 148] width 11 height 11
click at [1171, 199] on span "關聯性" at bounding box center [1152, 206] width 42 height 22
click at [1151, 280] on div "觀看數" at bounding box center [1154, 282] width 39 height 15
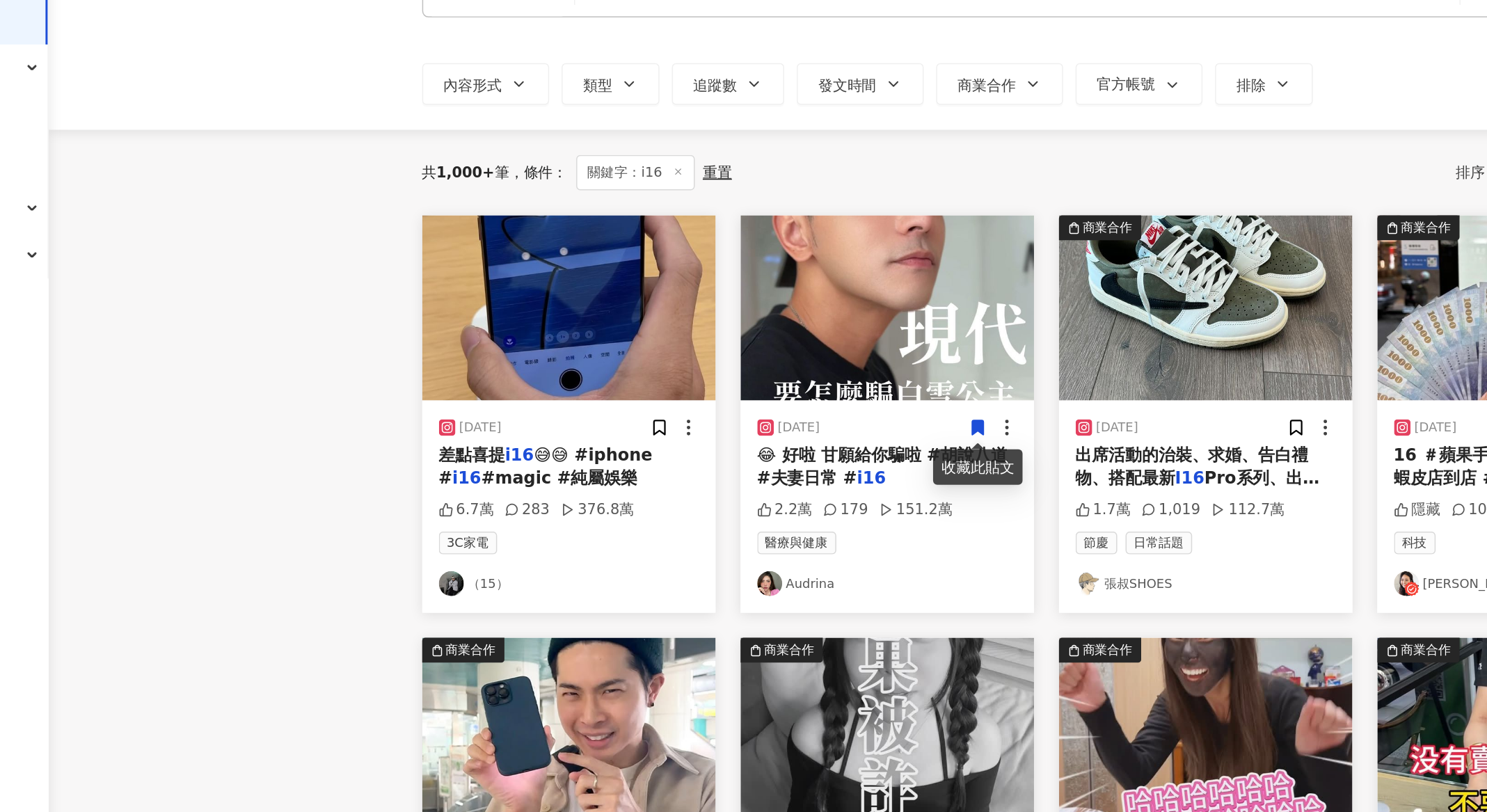
click at [502, 402] on div "差點喜提 i16 😅😅 #iphone # i16 #magic #純屬娛樂" at bounding box center [501, 403] width 174 height 31
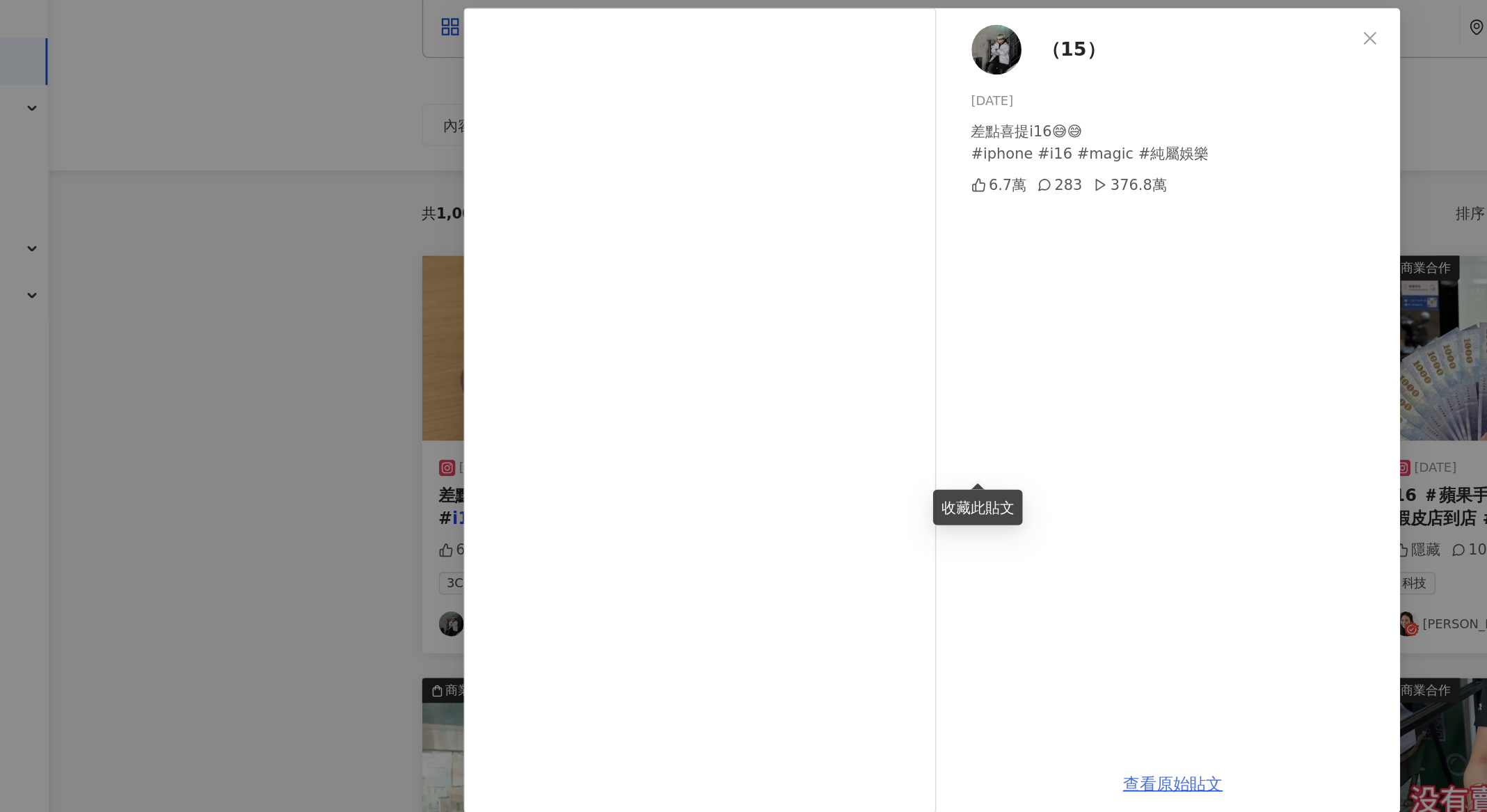
click at [932, 593] on link "查看原始貼文" at bounding box center [906, 588] width 67 height 13
click at [1047, 96] on button "Close" at bounding box center [1036, 90] width 28 height 28
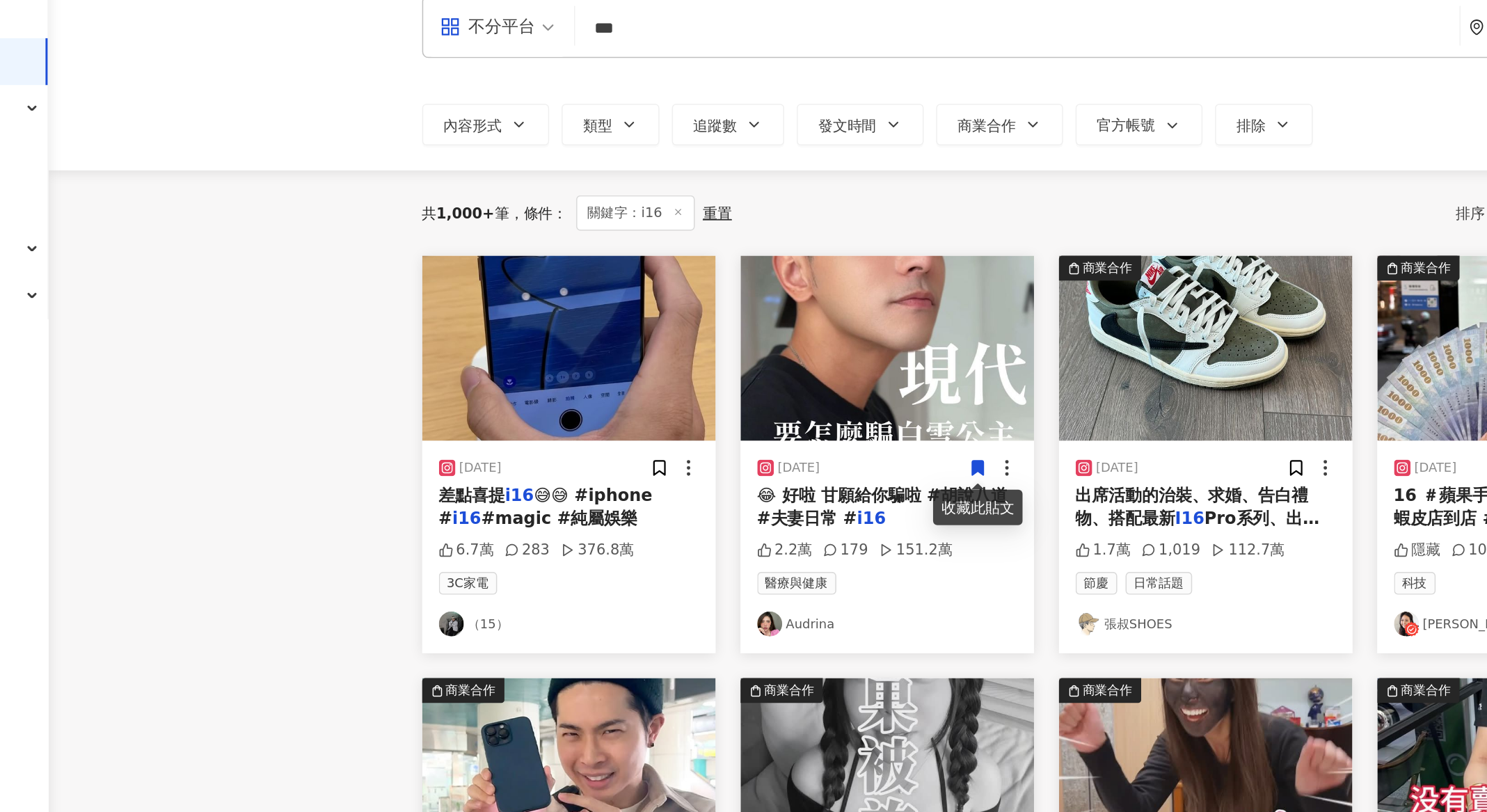
click at [679, 413] on span "😂 好啦 甘願給你騙啦 #胡說八道 #夫妻日常 #" at bounding box center [711, 403] width 167 height 28
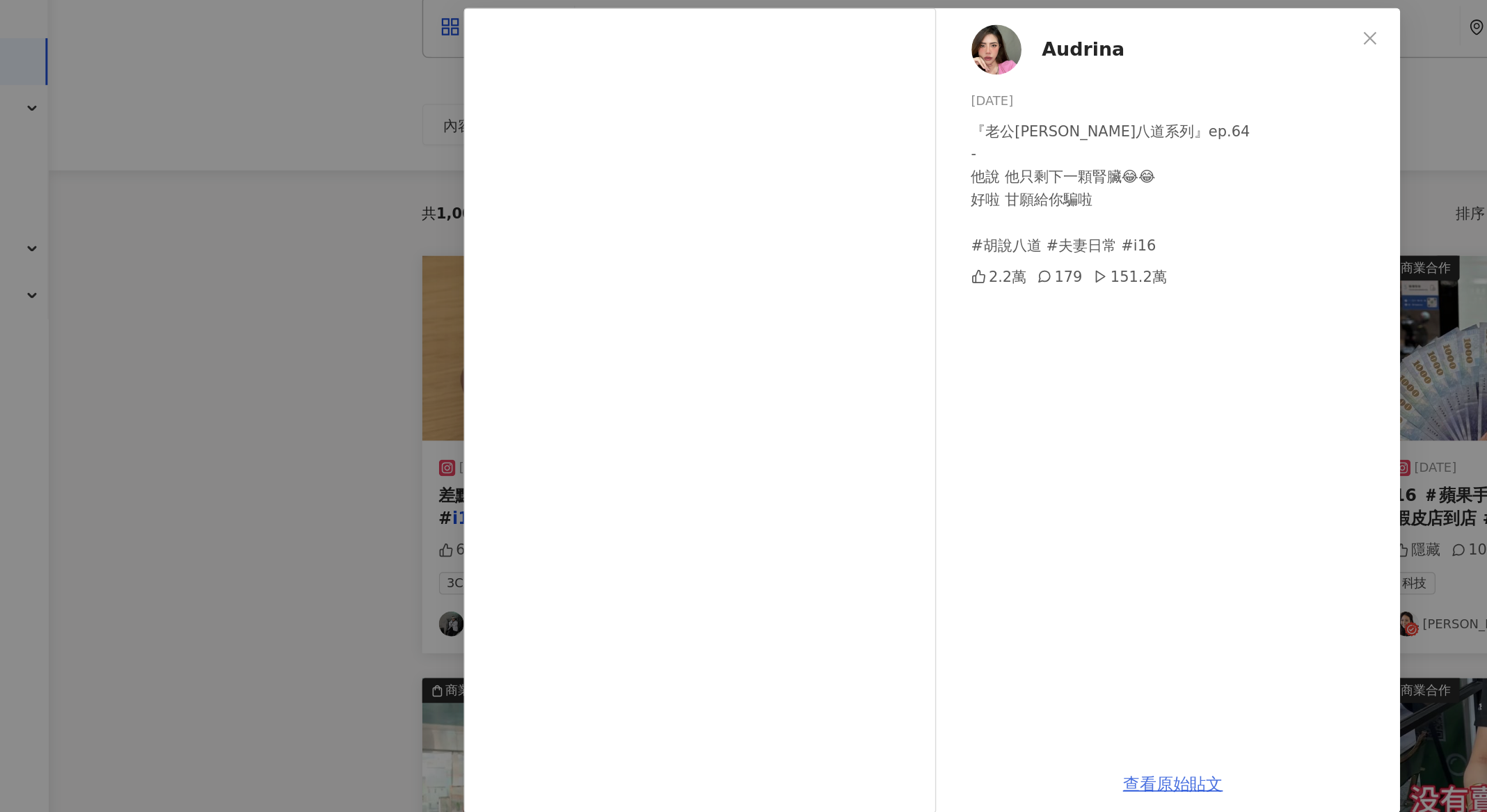
click at [909, 584] on link "查看原始貼文" at bounding box center [906, 588] width 67 height 13
click at [1023, 84] on span "Close" at bounding box center [1036, 90] width 28 height 11
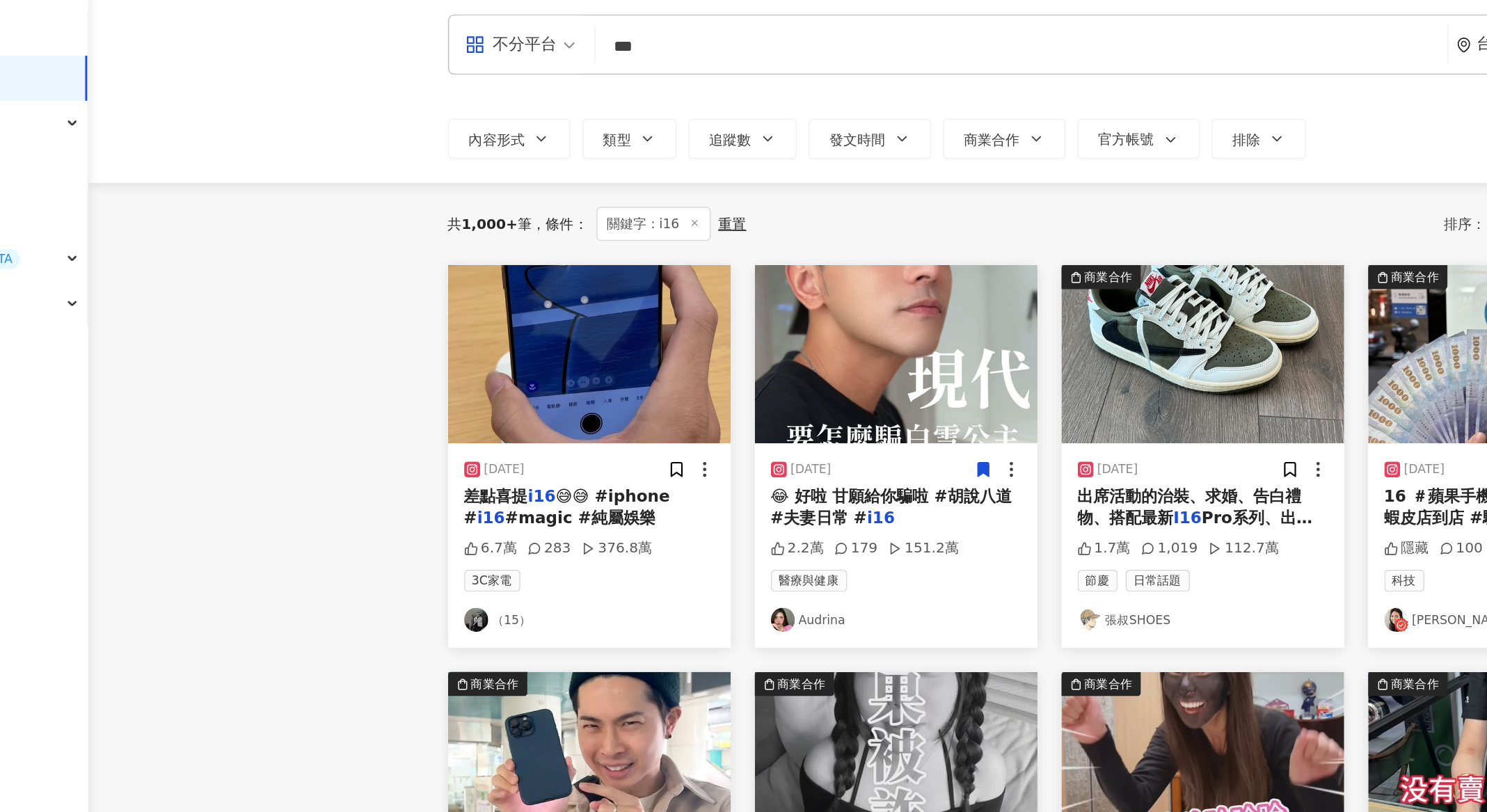
click at [950, 403] on div "出席活動的治裝、求婚、告白禮物、搭配最新 I16 Pro系列、出國、婚禮、逛街、打" at bounding box center [927, 403] width 174 height 31
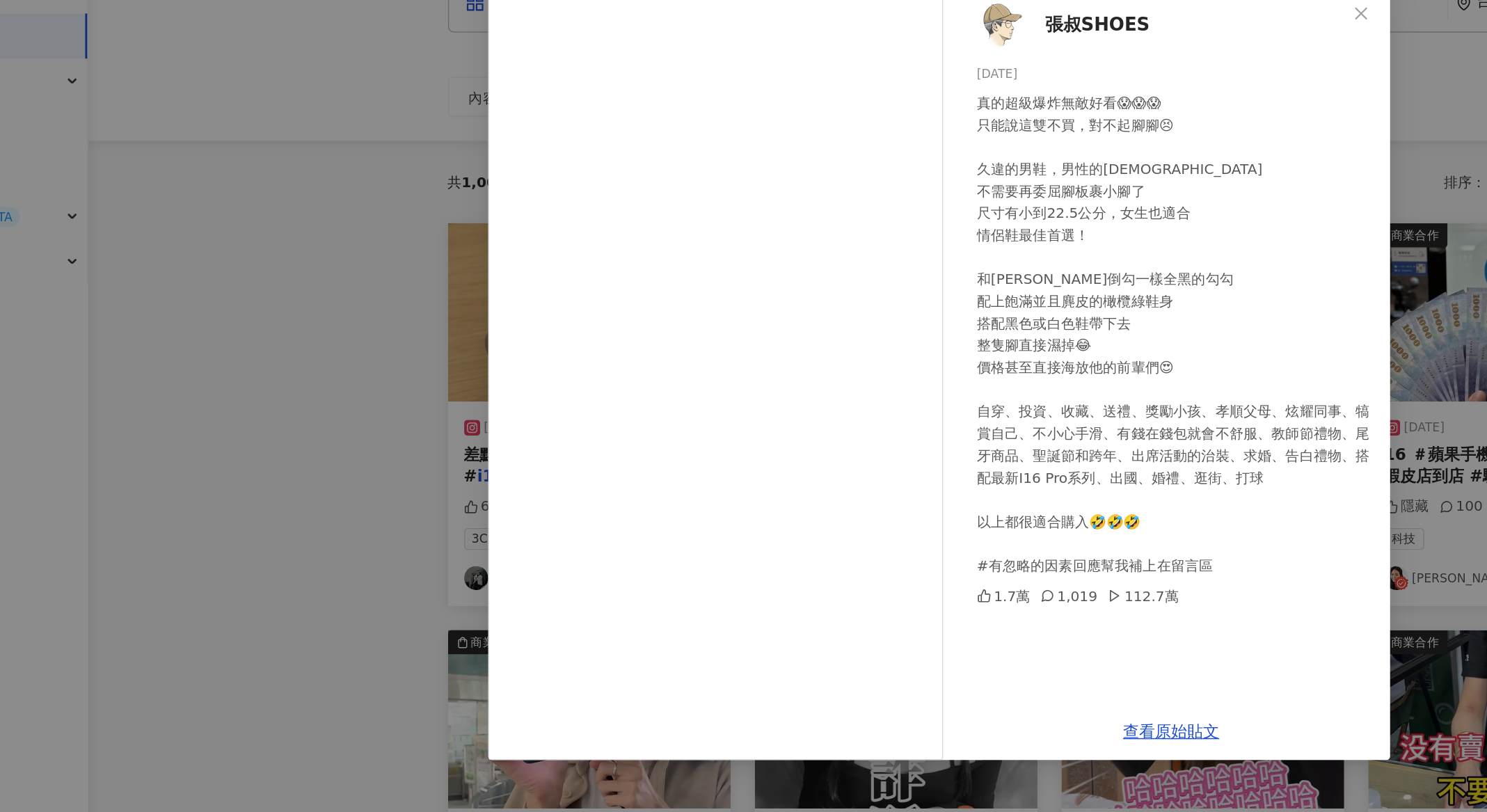
click at [404, 248] on div "張叔SHOES 2024/9/27 真的超級爆炸無敵好看😱😱😱 只能說這雙不買，對不起腳腳😣 久違的男鞋，男性的福音 不需要再委屈腳板裹小腳了 尺寸有小到22…" at bounding box center [744, 406] width 1487 height 812
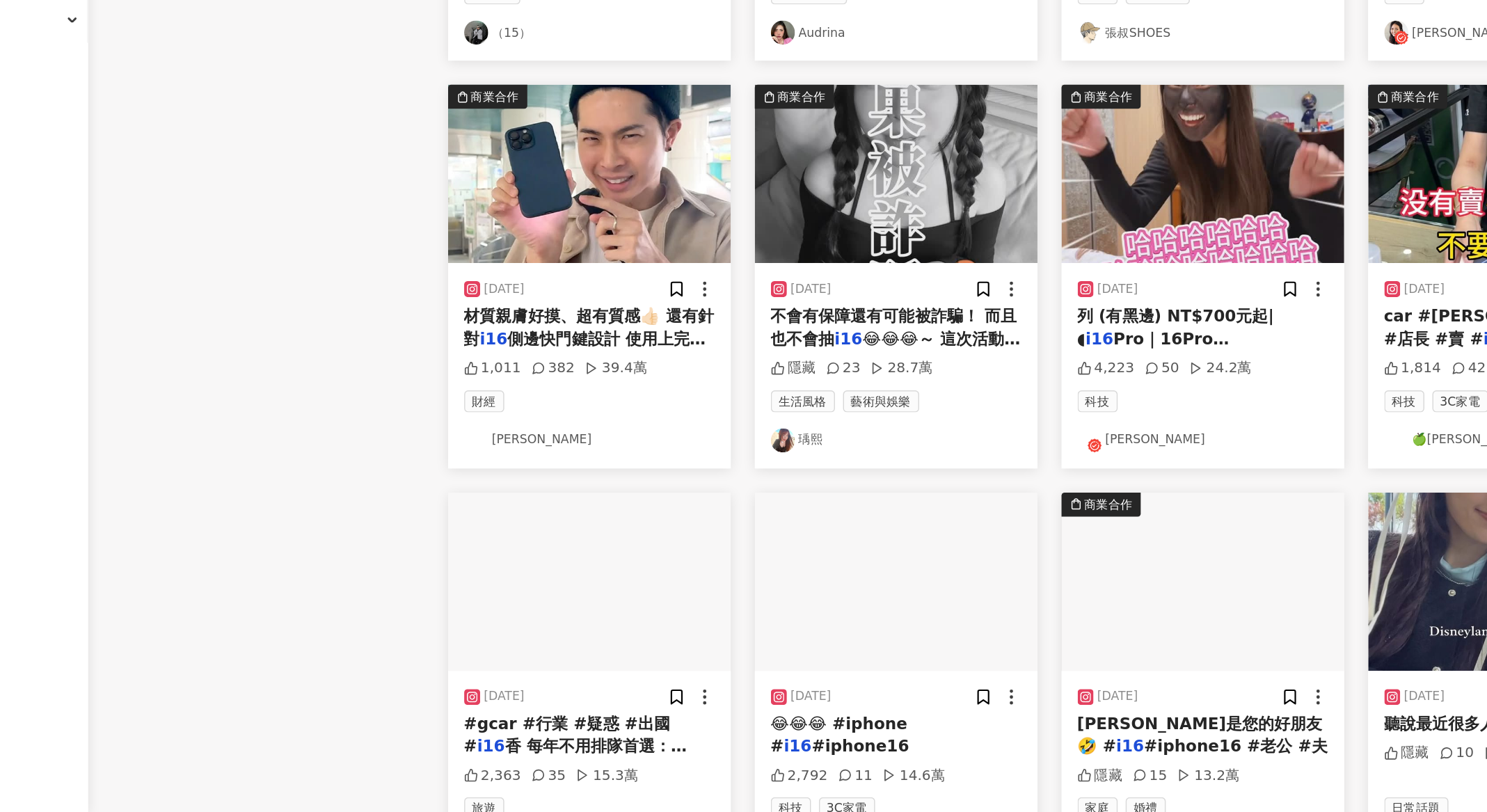
scroll to position [225, 0]
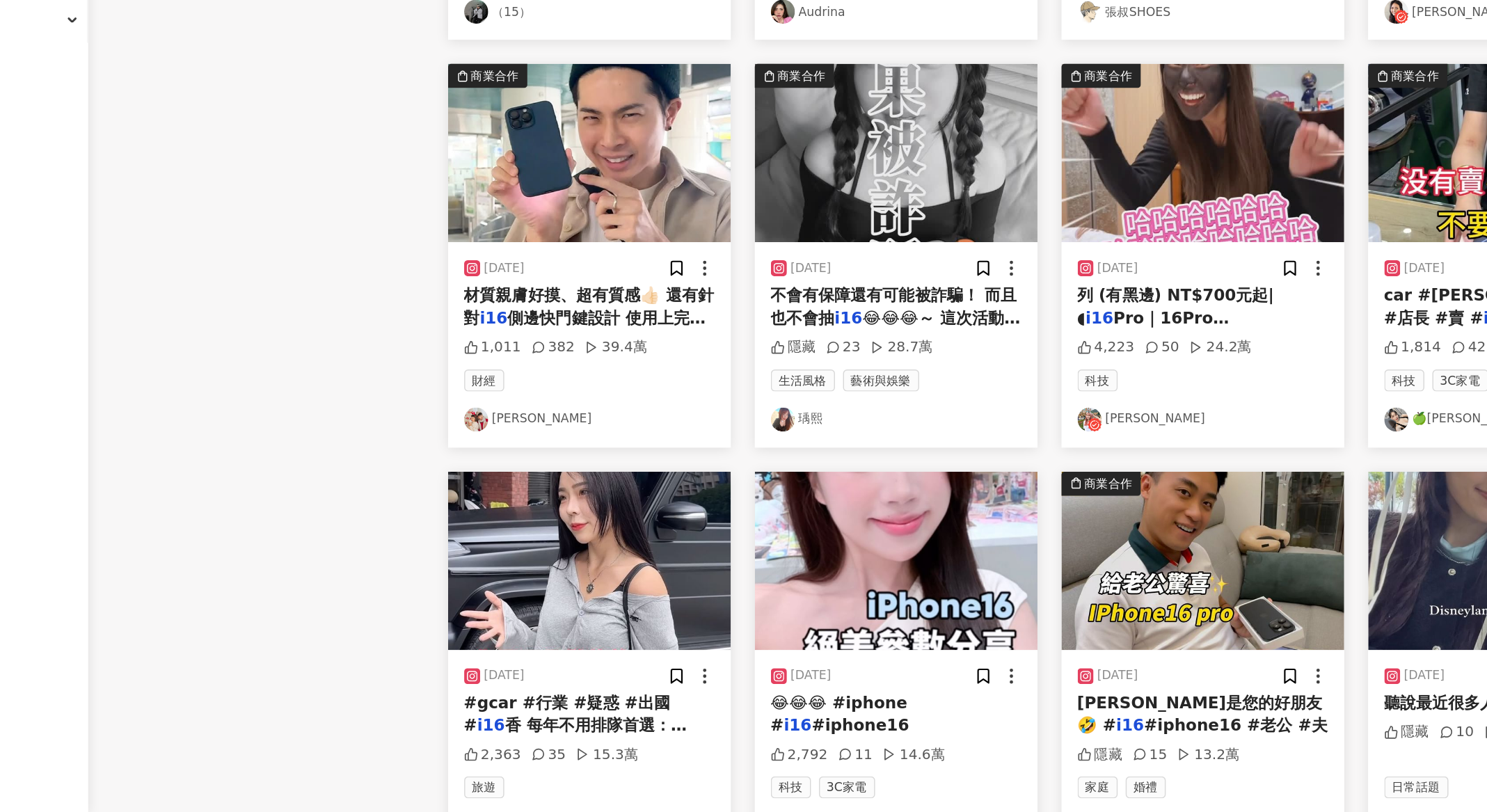
click at [549, 471] on span "側邊快門鍵設計 使用上完全沒問題�" at bounding box center [498, 476] width 167 height 28
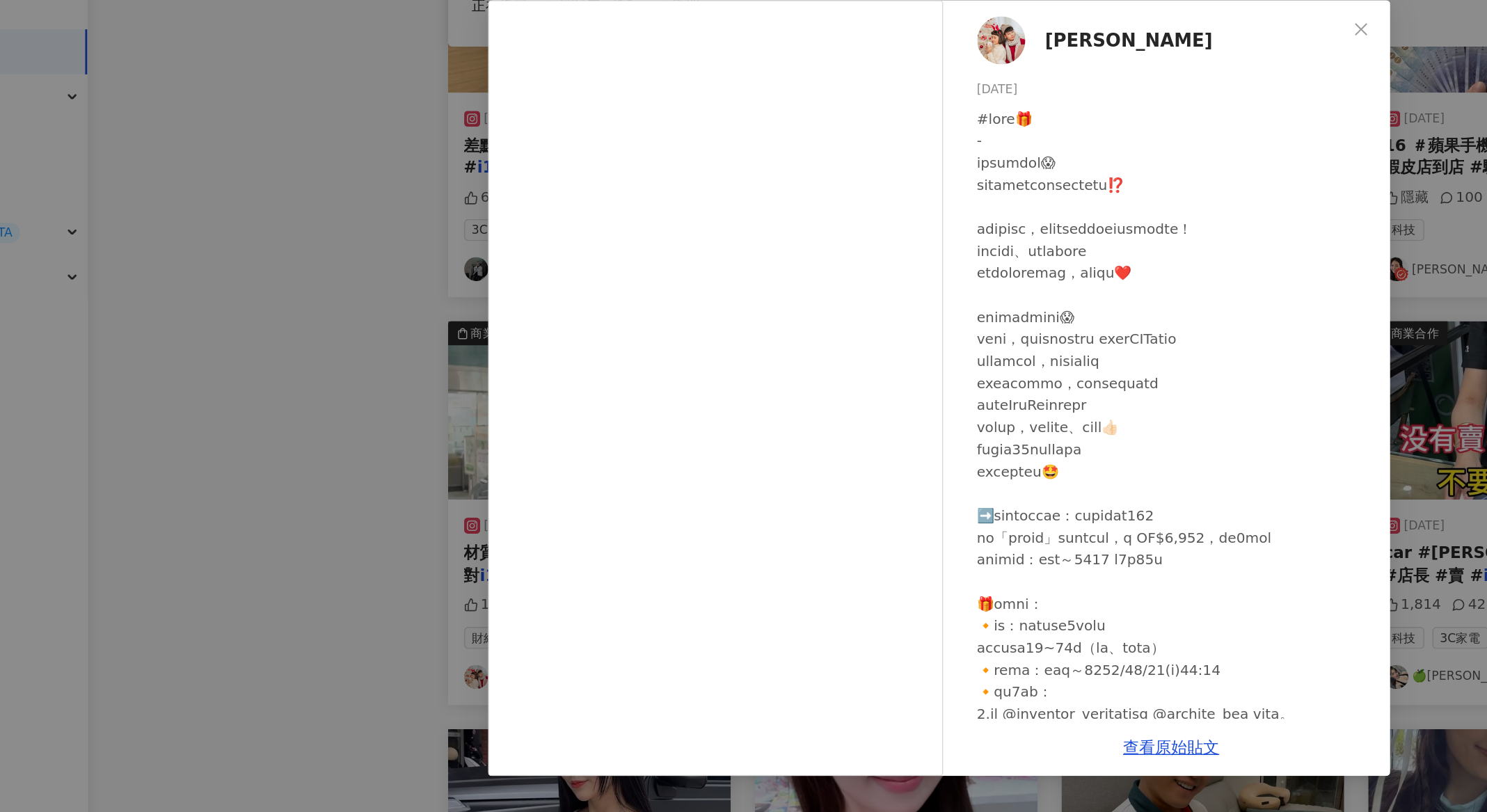
click at [347, 276] on div "林恩佑 2025/2/14 1,011 382 39.4萬 查看原始貼文" at bounding box center [744, 406] width 1487 height 812
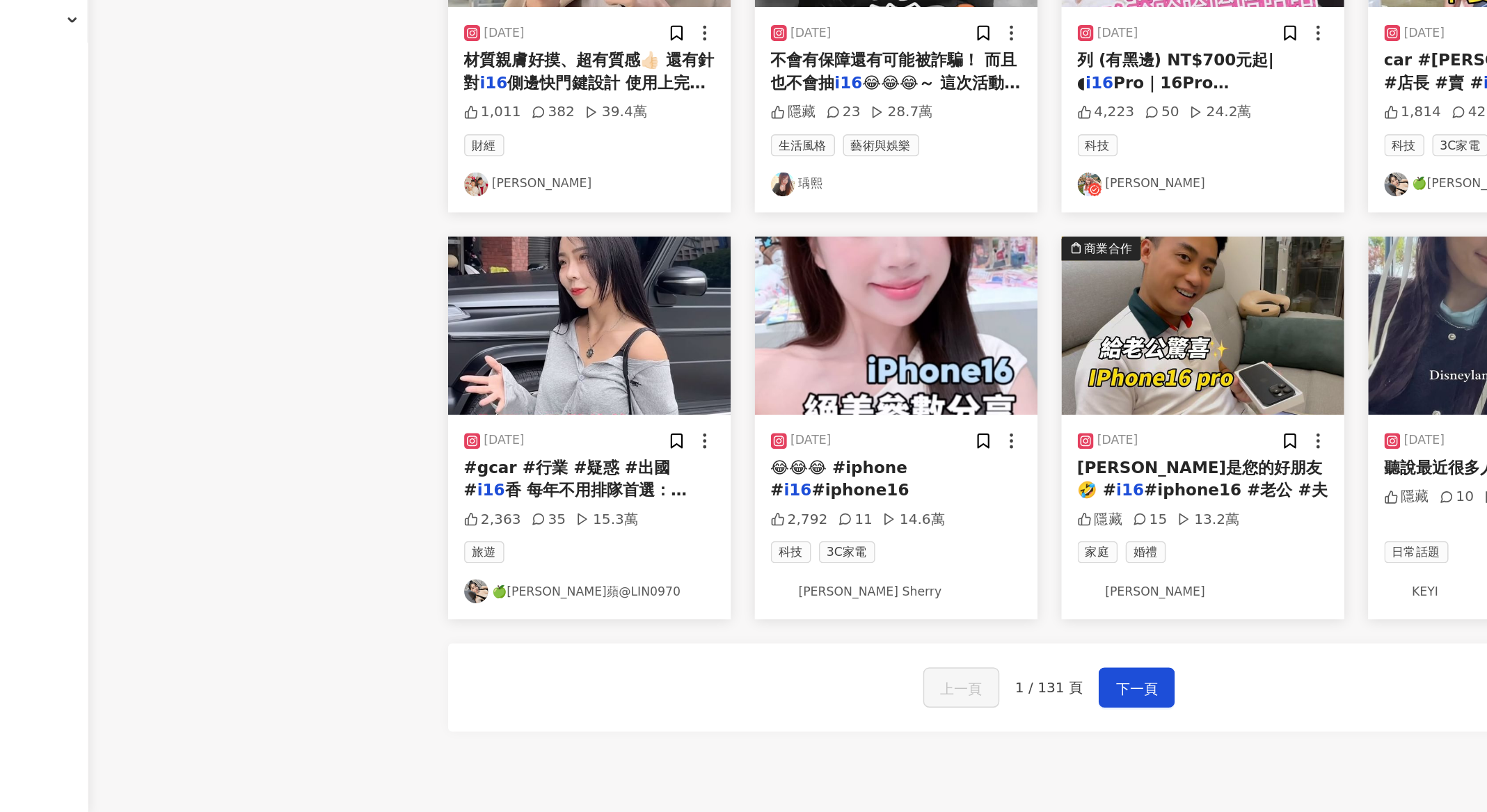
scroll to position [390, 0]
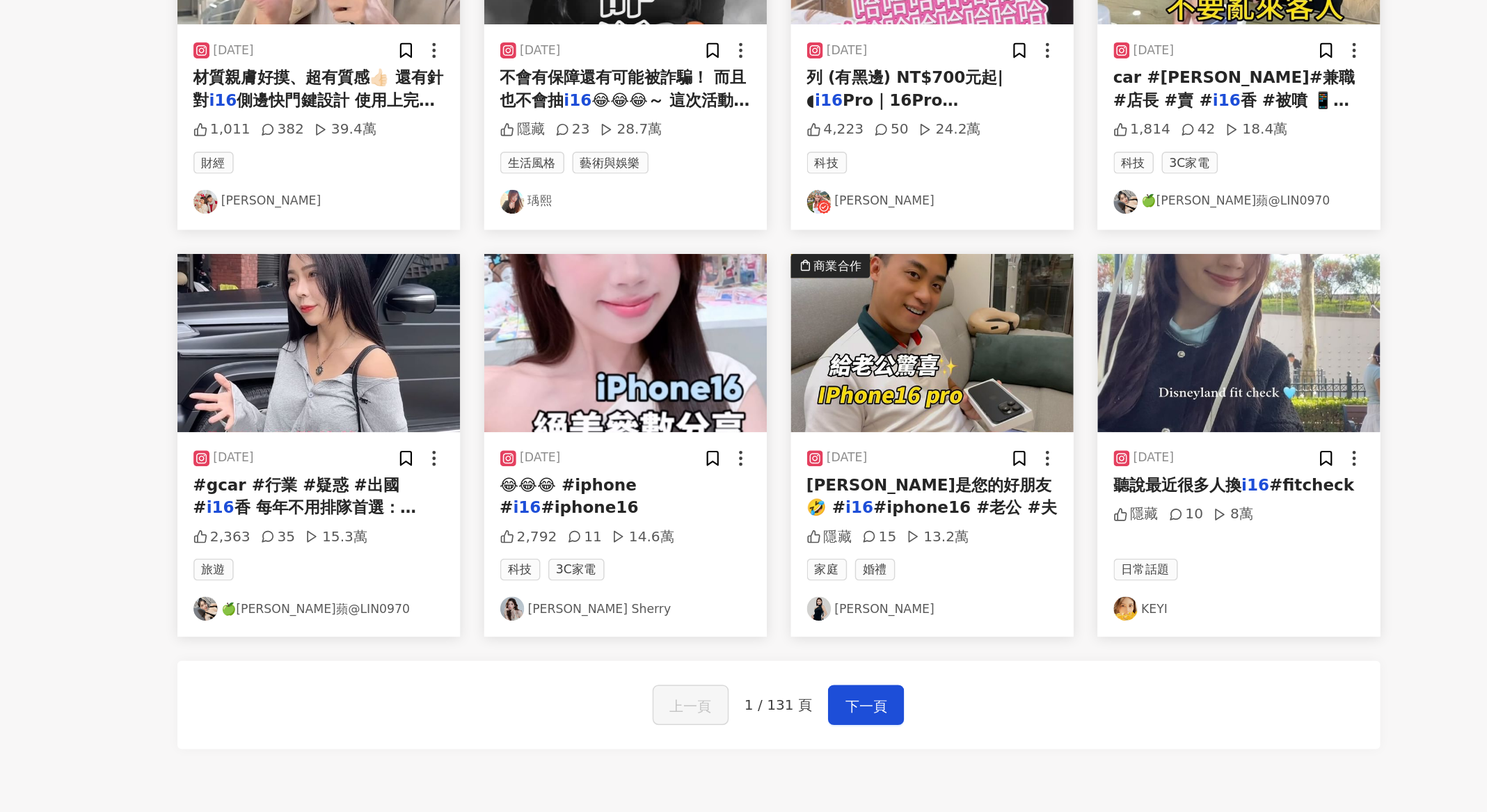
click at [1105, 578] on div "2024/10/18 聽說最近很多人換 i16 #fitcheck 隱藏 10 8萬 日常話題 KEYI" at bounding box center [1140, 605] width 196 height 142
click at [1107, 571] on span "聽說最近很多人換" at bounding box center [1097, 571] width 89 height 13
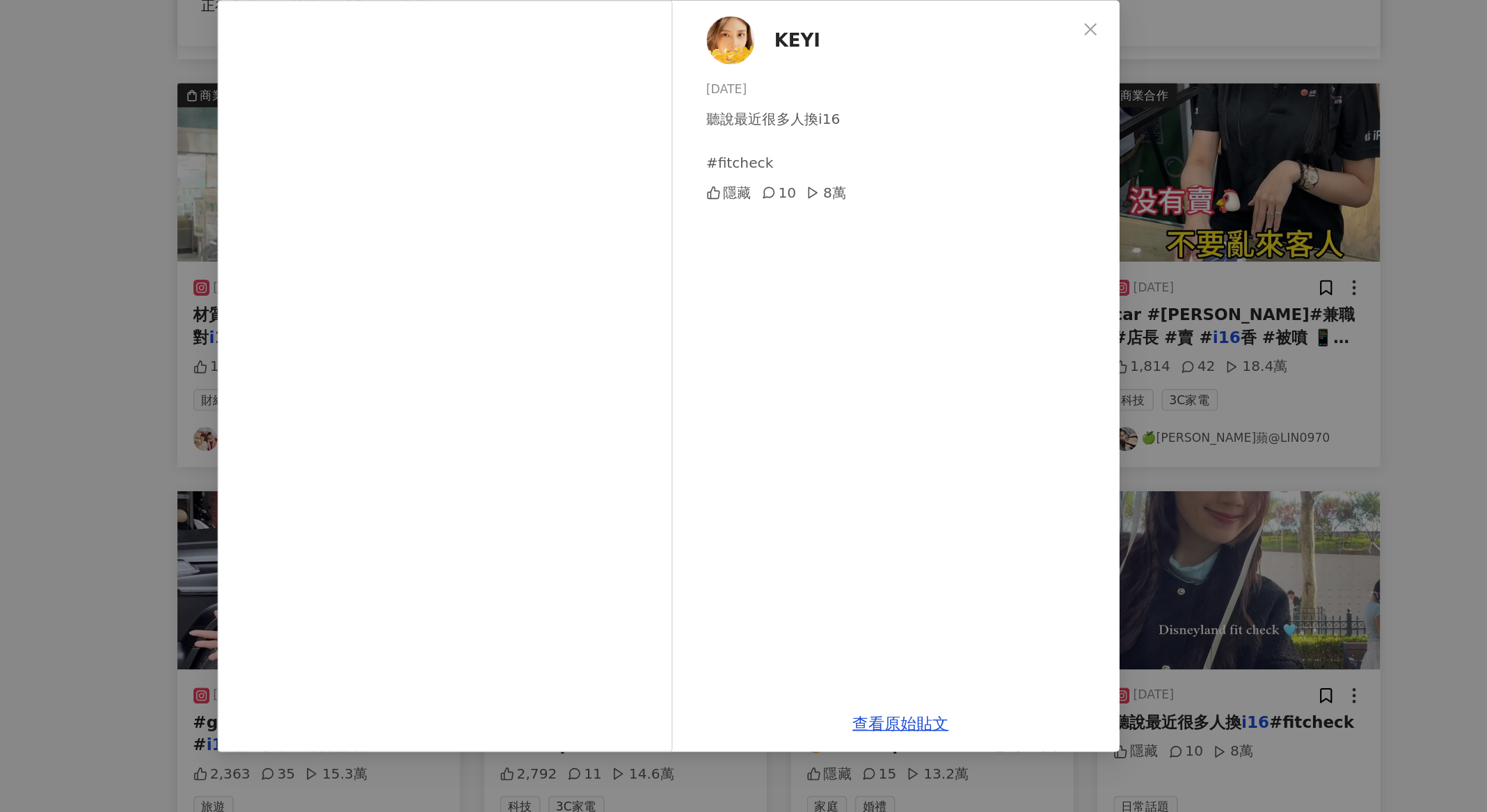
click at [330, 363] on div "KEYI 2024/10/18 聽說最近很多人換i16 #fitcheck 隱藏 10 8萬 查看原始貼文" at bounding box center [744, 406] width 1487 height 812
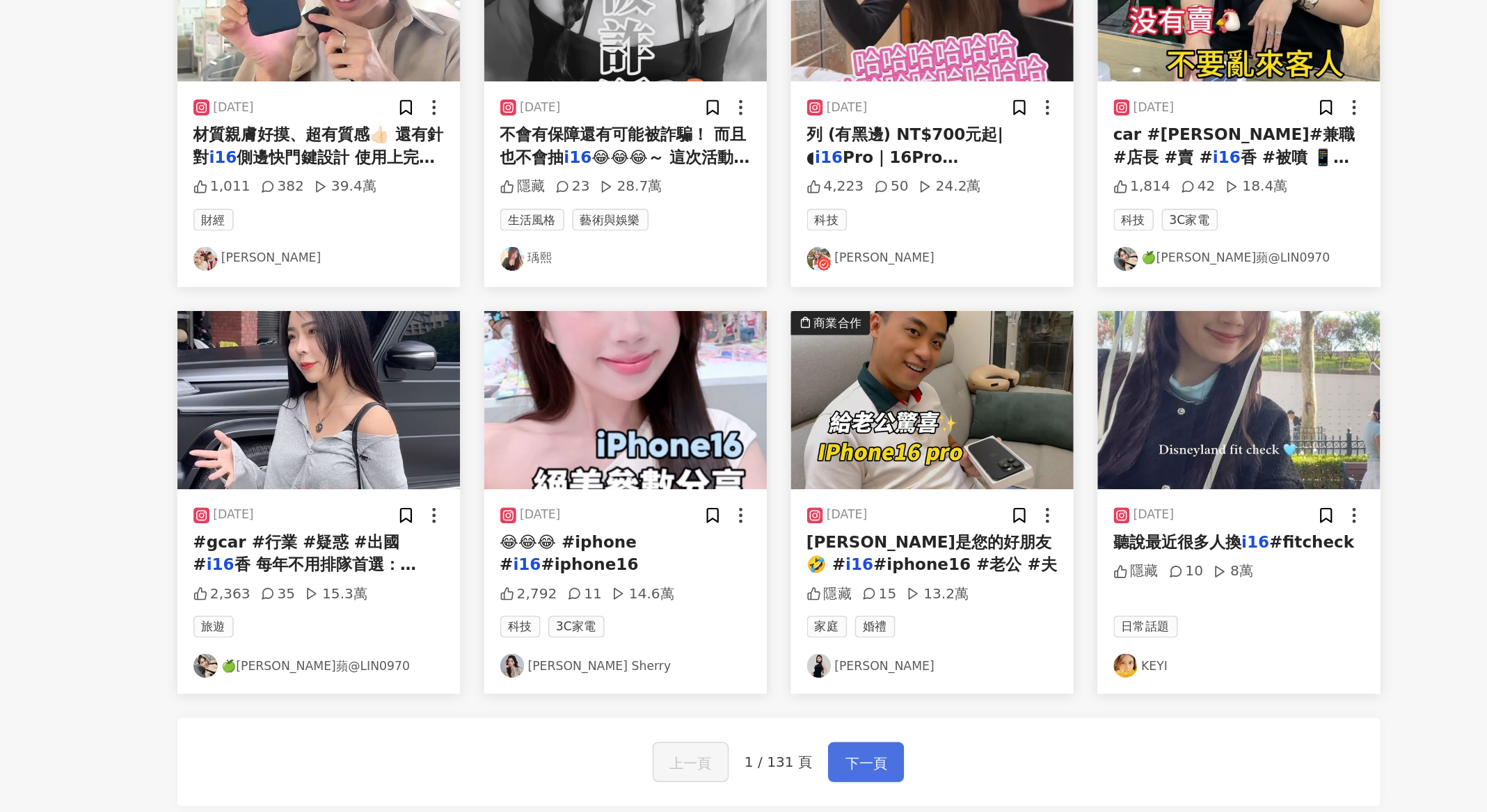
click at [882, 716] on span "下一頁" at bounding box center [880, 724] width 29 height 17
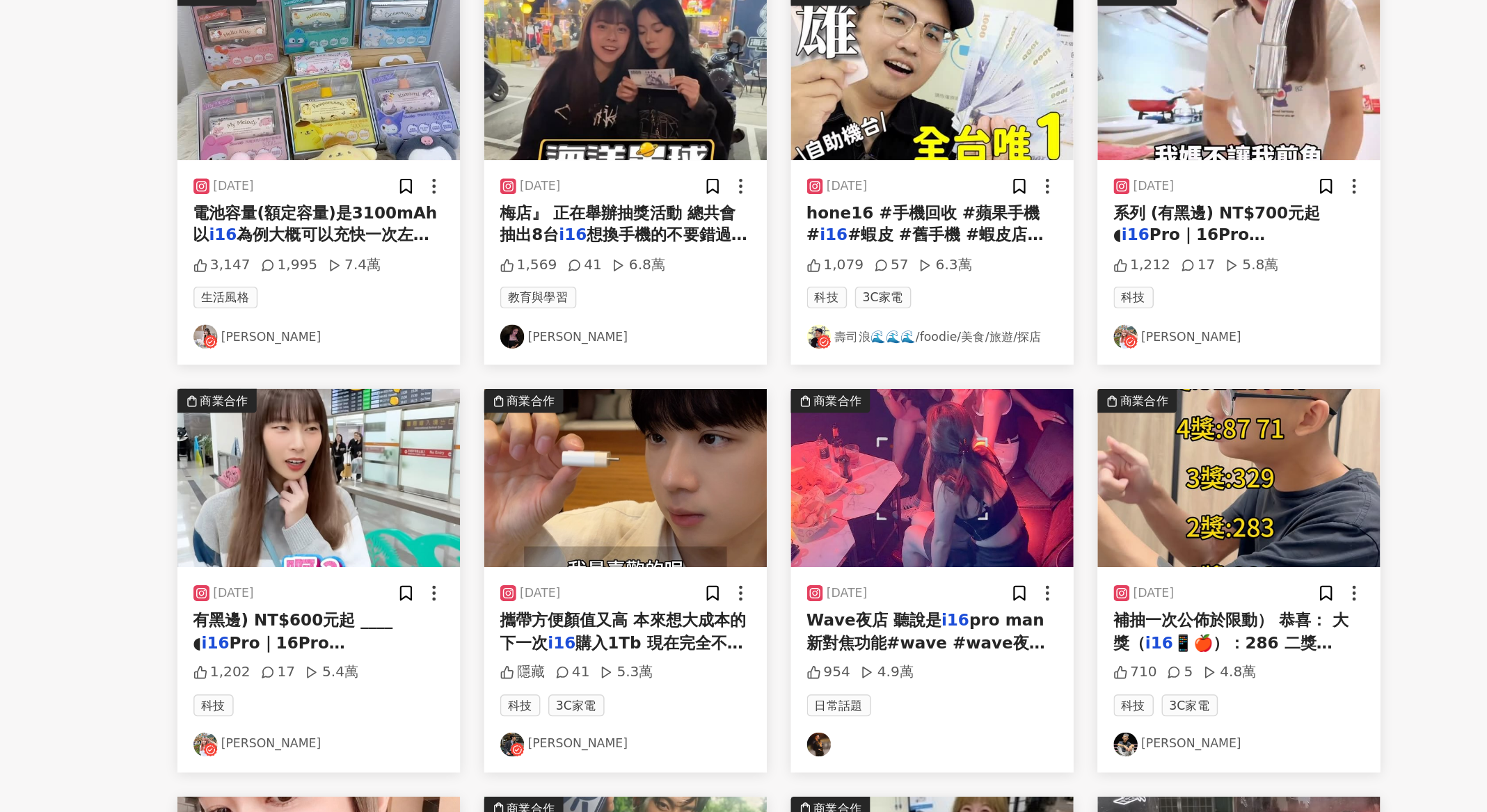
scroll to position [443, 0]
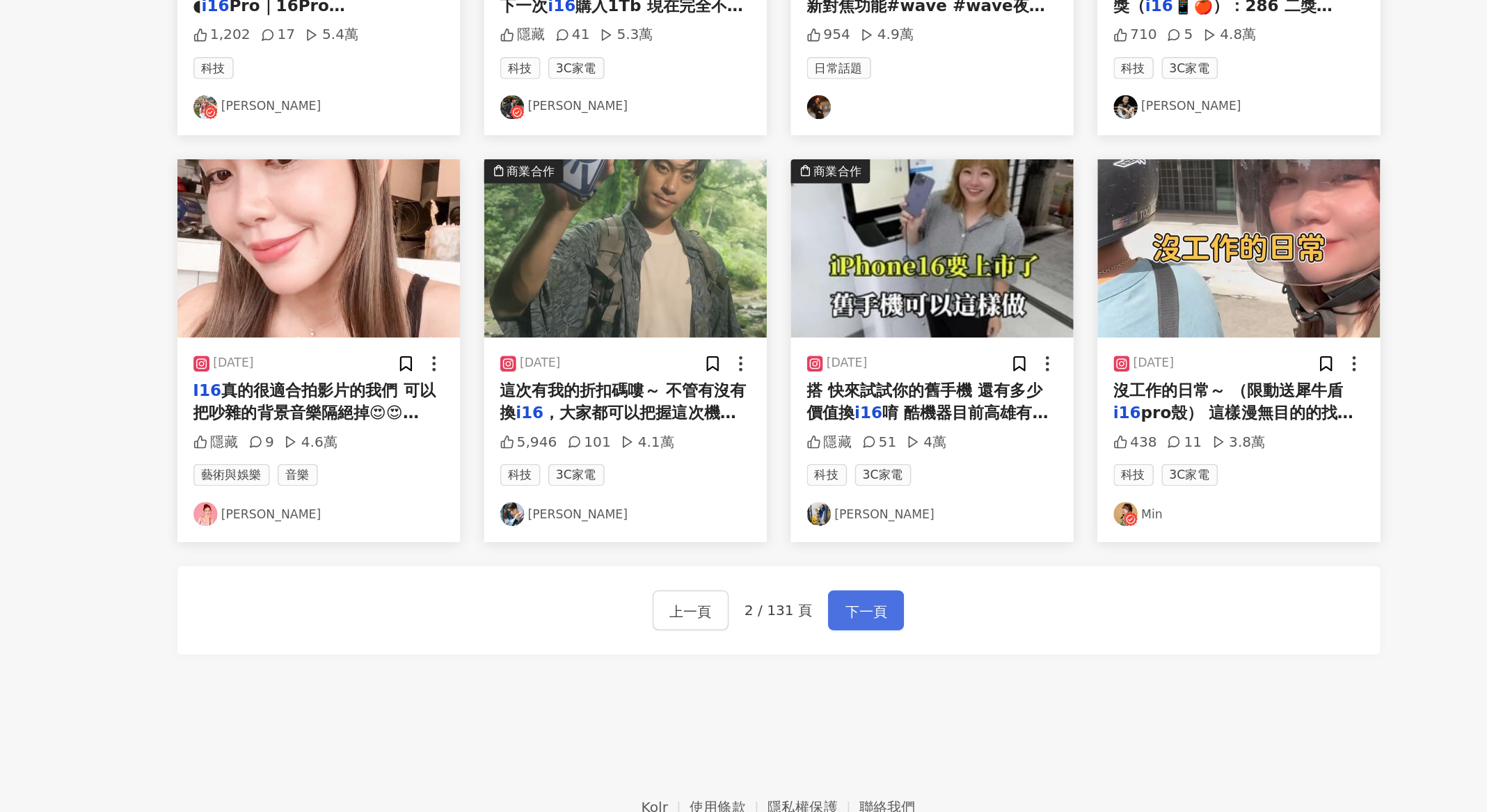
click at [871, 673] on span "下一頁" at bounding box center [880, 672] width 29 height 17
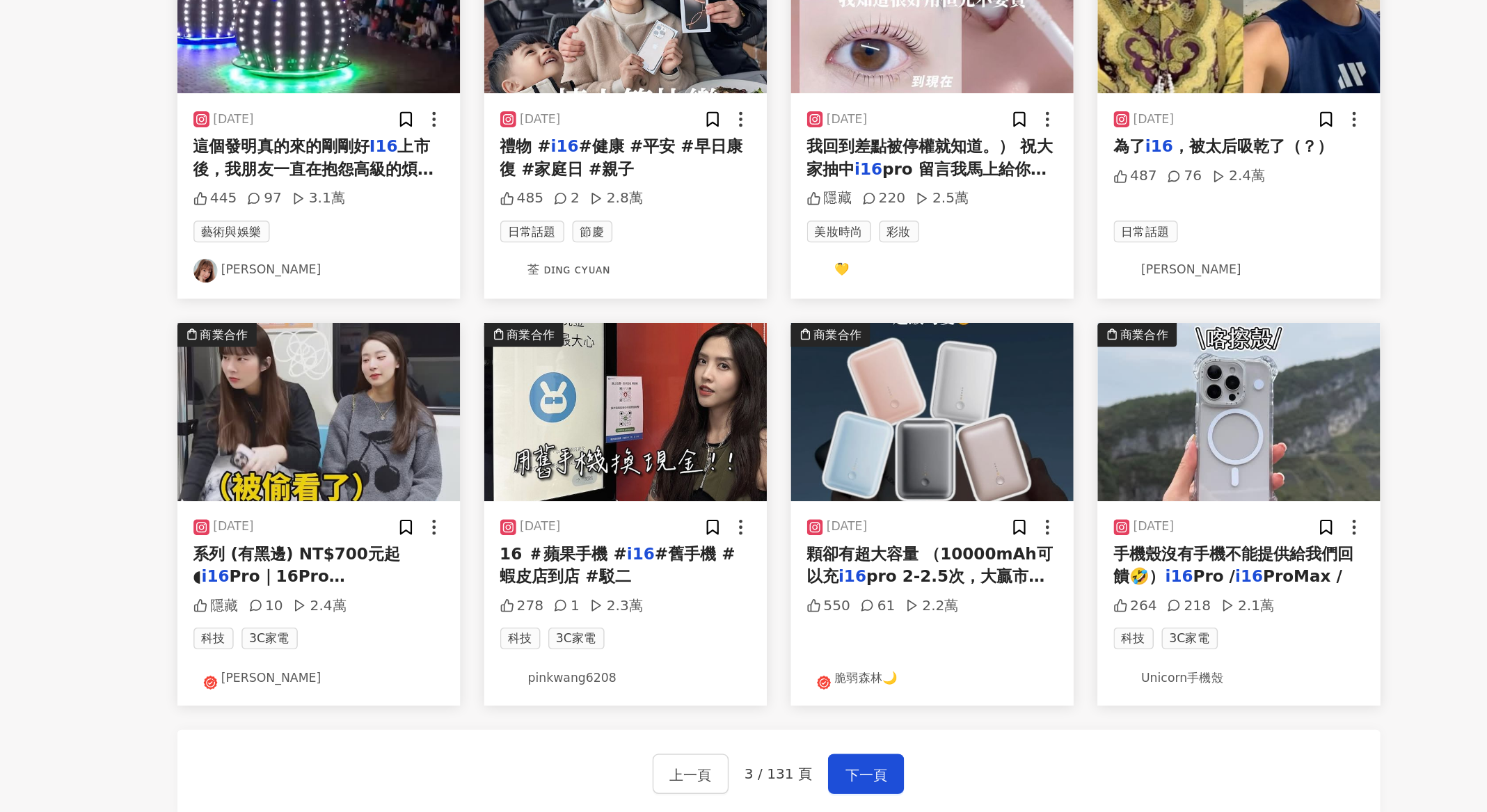
scroll to position [335, 0]
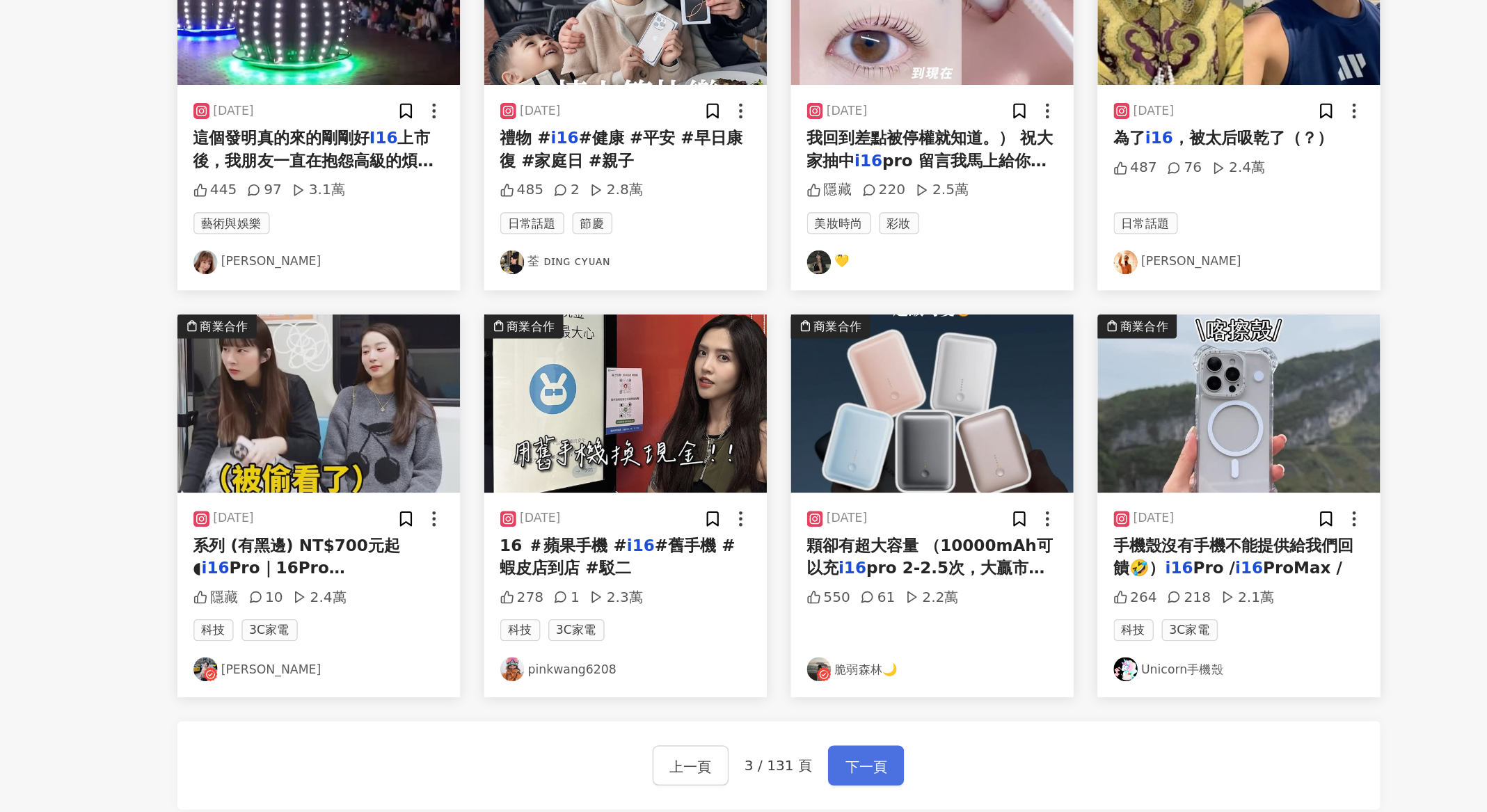
click at [879, 774] on span "下一頁" at bounding box center [880, 780] width 29 height 17
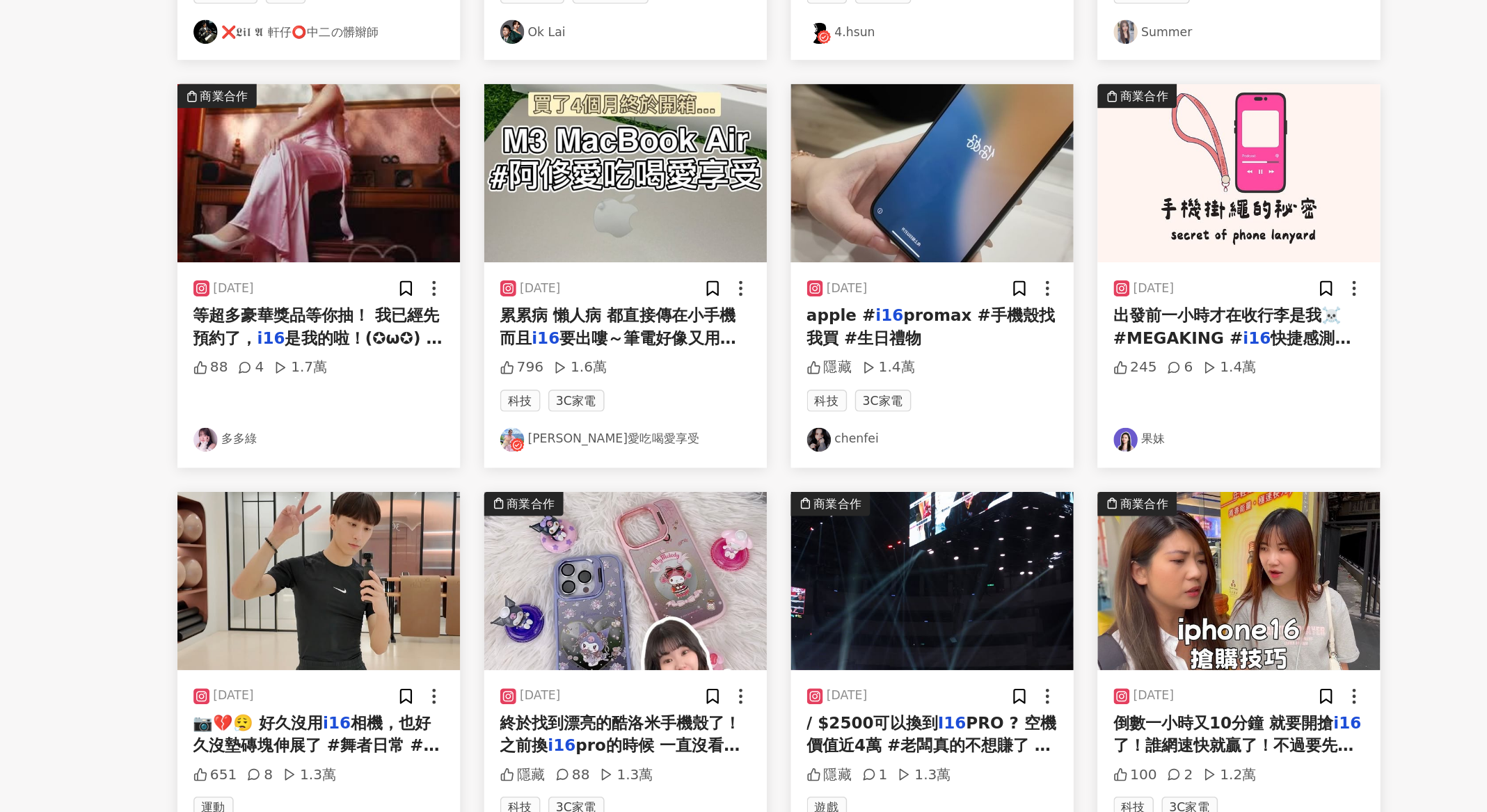
click at [958, 337] on span "promax #手機殼找我買 #生日禮物" at bounding box center [926, 351] width 173 height 28
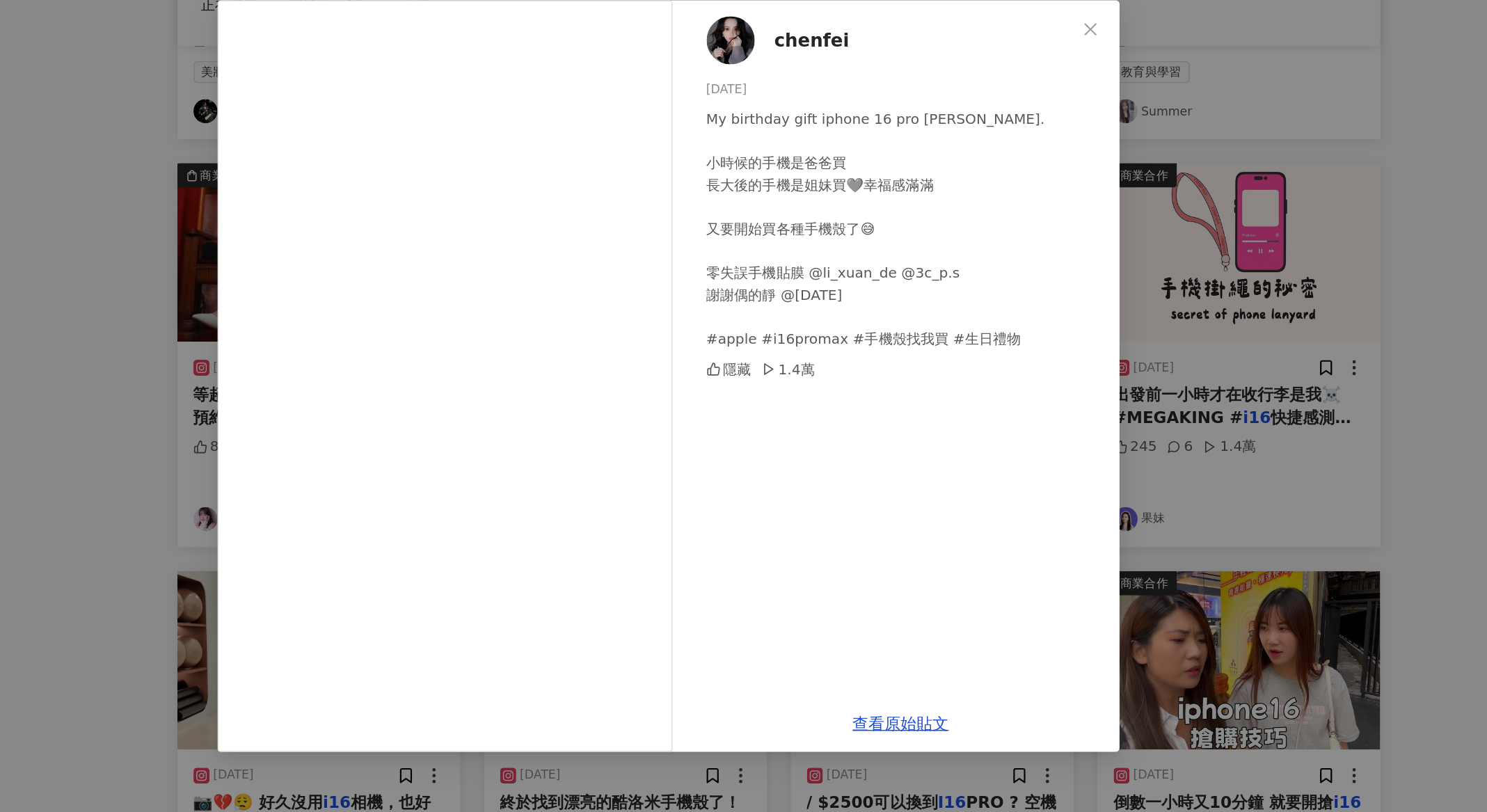
click at [1183, 275] on div "chenfei 2024/9/22 My birthday gift iphone 16 pro max black. 小時候的手機是爸爸買 長大後的手機是姐…" at bounding box center [744, 406] width 1487 height 812
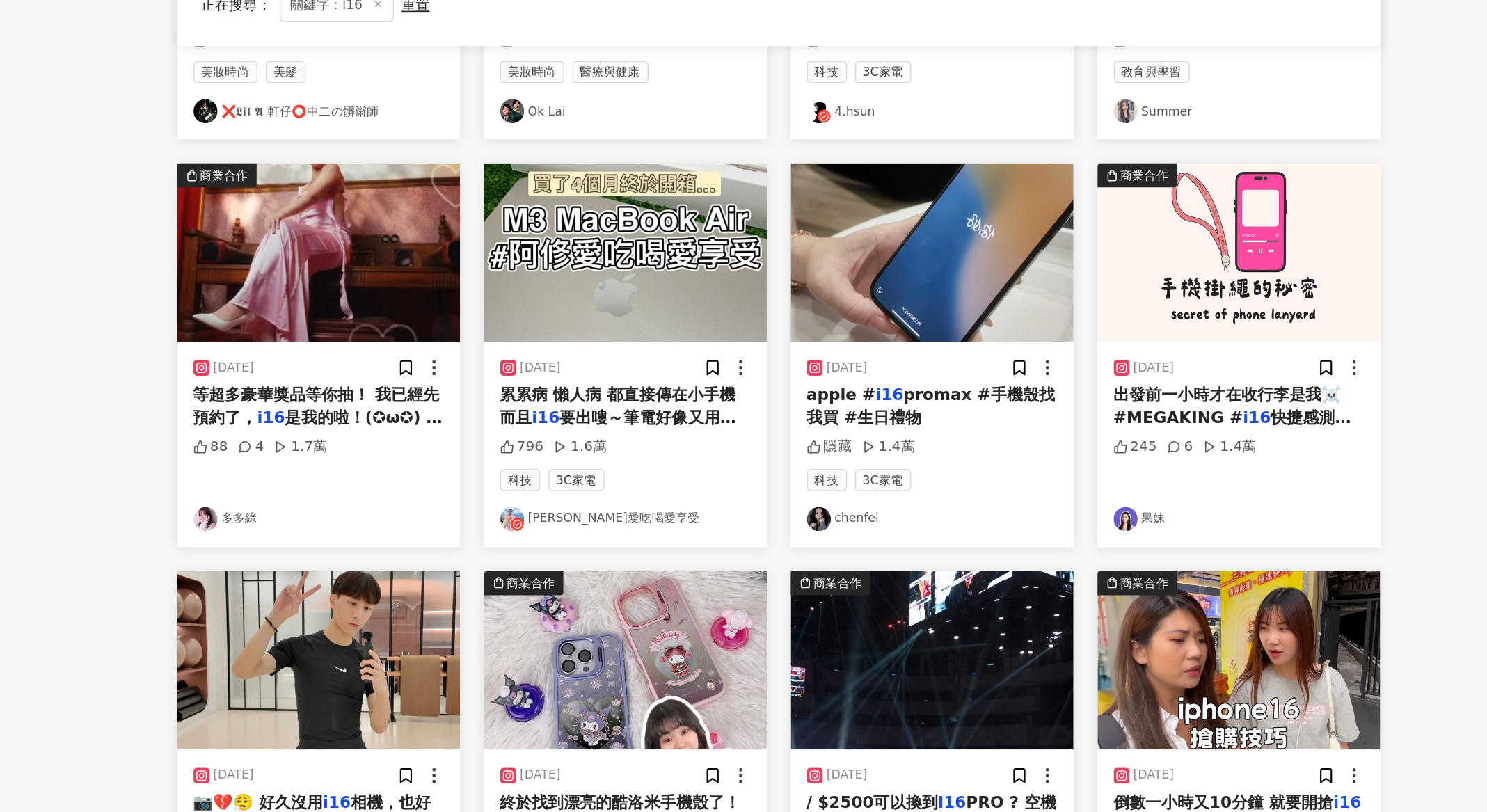
click at [1178, 343] on span "出發前一小時才在收行李是我☠️ #MEGAKING #" at bounding box center [1132, 351] width 158 height 28
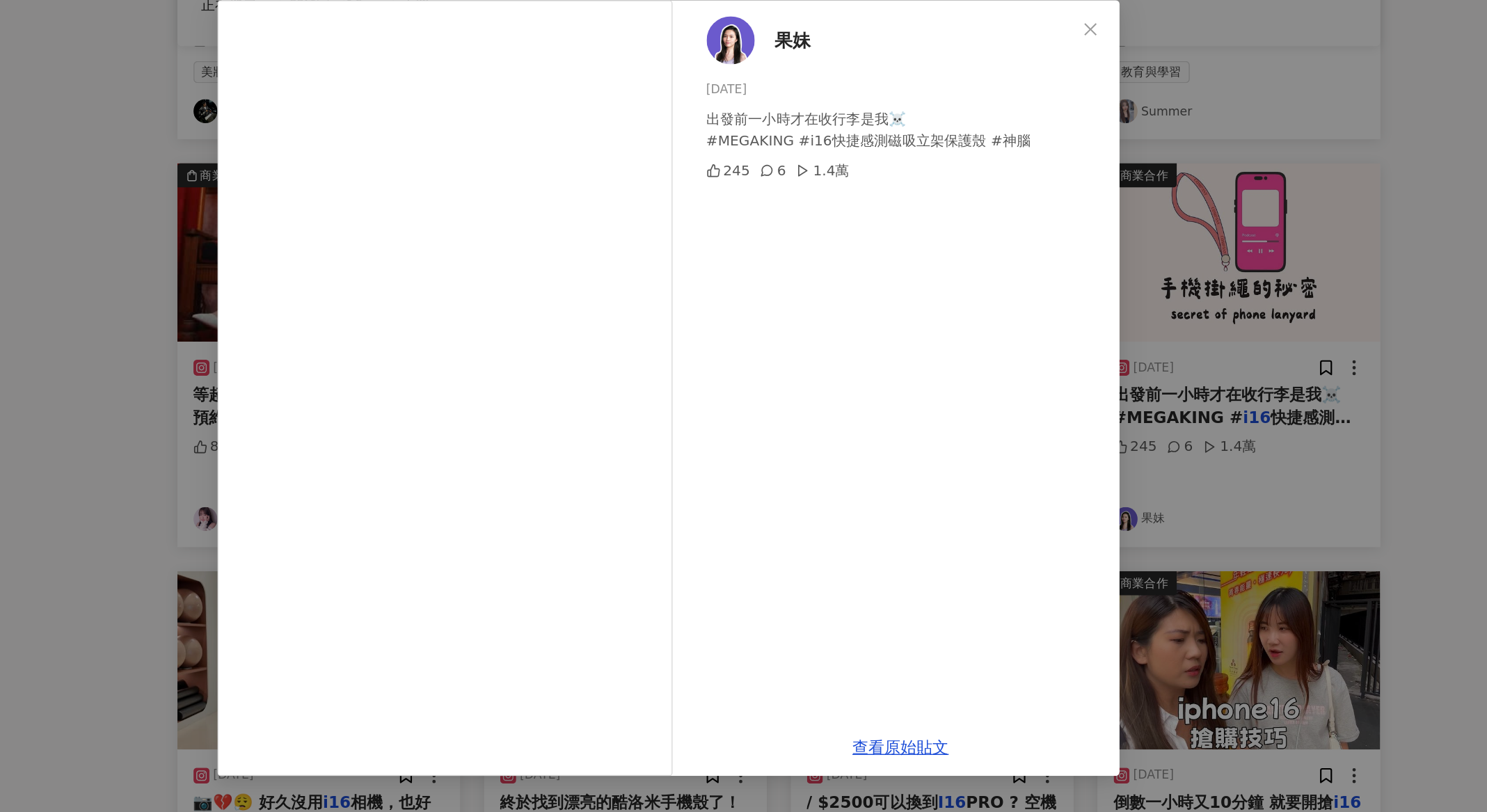
click at [1219, 335] on div "果妹 2025/2/13 出發前一小時才在收行李是我☠️ #MEGAKING #i16快捷感測磁吸立架保護殼 #神腦 245 6 1.4萬 查看原始貼文" at bounding box center [744, 406] width 1487 height 812
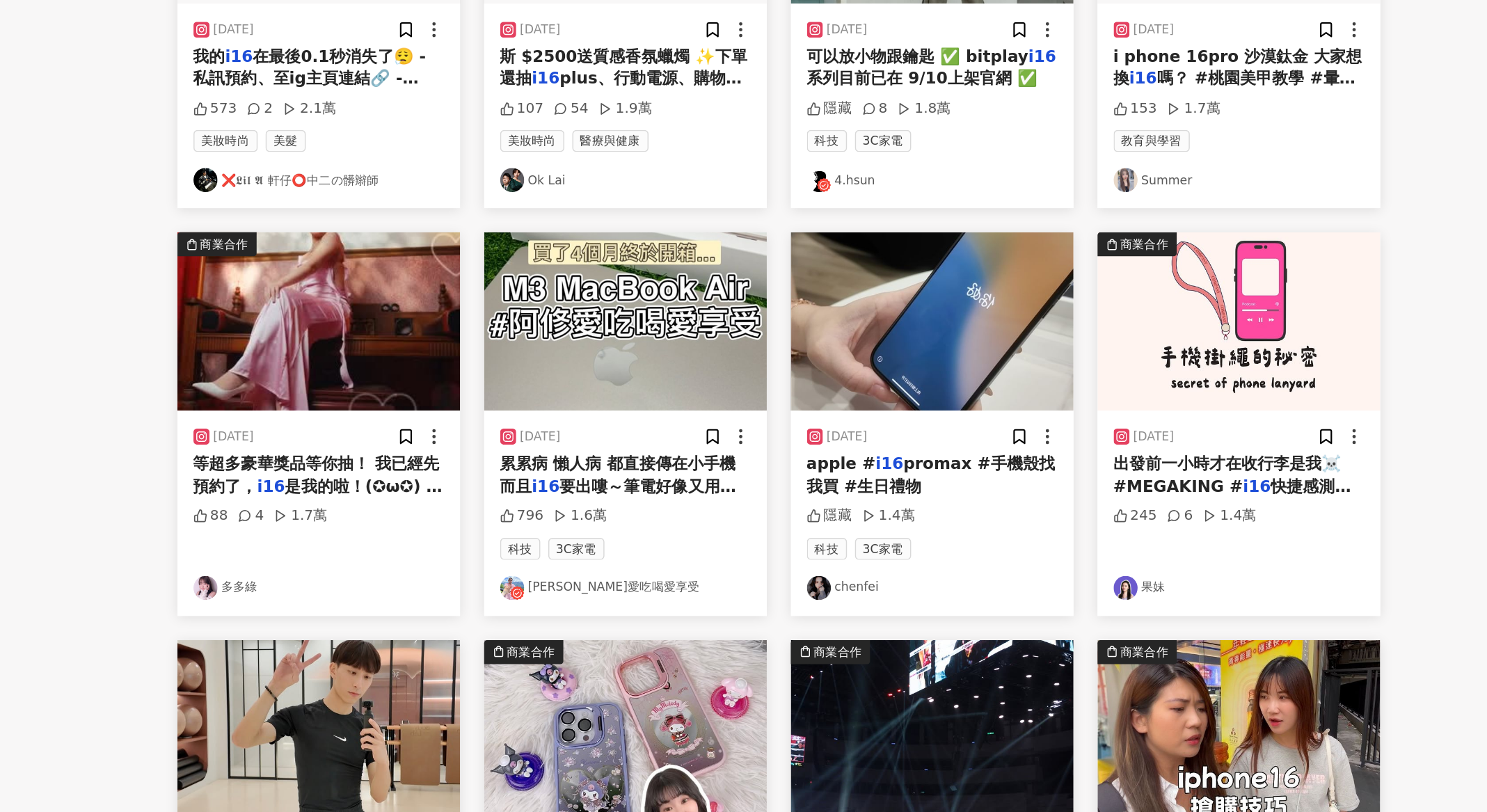
scroll to position [425, 0]
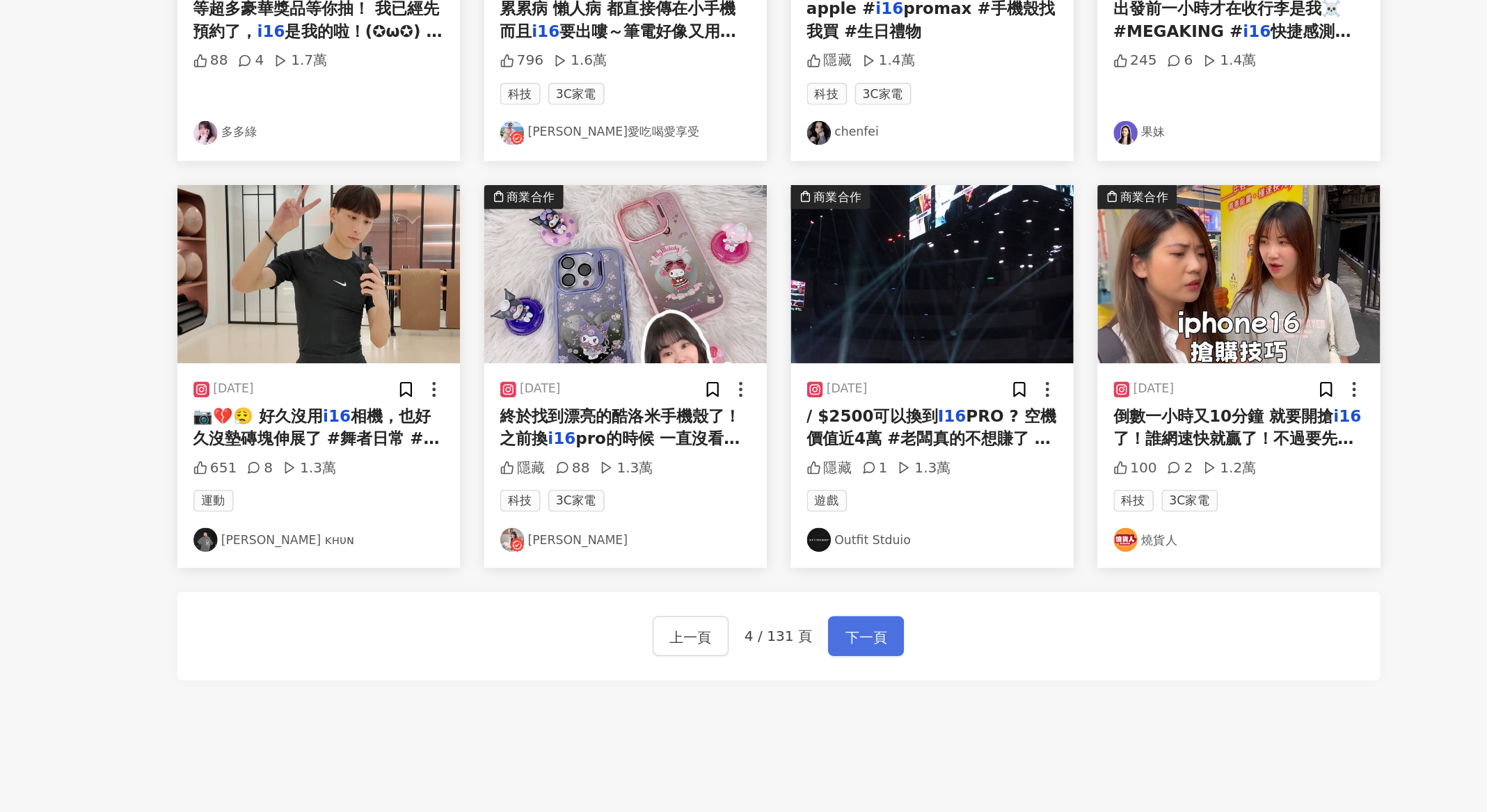
click at [867, 682] on span "下一頁" at bounding box center [880, 690] width 29 height 17
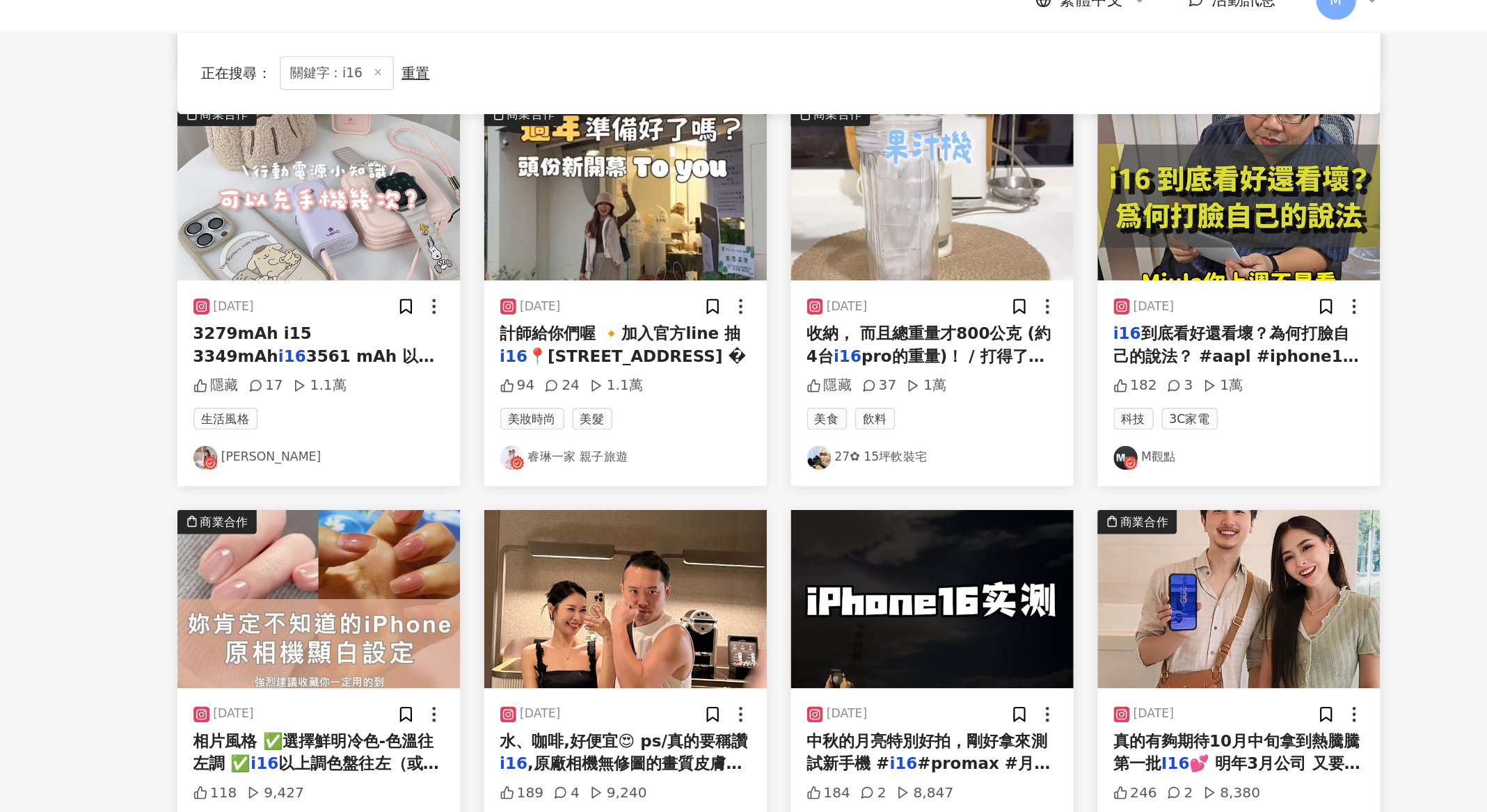
click at [496, 257] on span "3279mAh i15 3349mAh" at bounding box center [455, 261] width 82 height 28
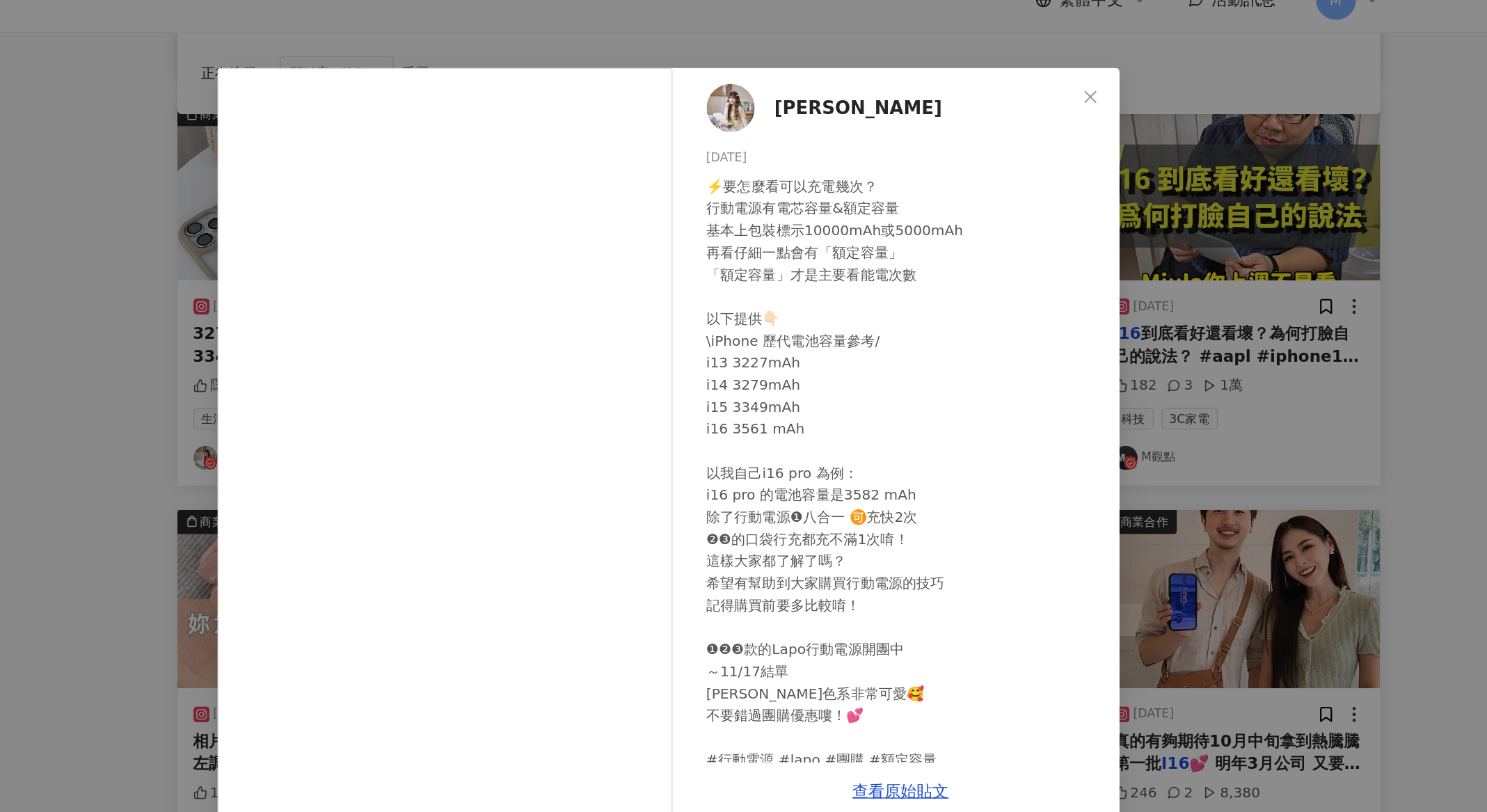
click at [1205, 164] on div "Doris 毛毛 2024/11/11 ⚡️要怎麼看可以充電幾次？ 行動電源有電芯容量&額定容量 基本上包裝標示10000mAh或5000mAh 再看仔細一點…" at bounding box center [744, 406] width 1487 height 812
